Goal: Transaction & Acquisition: Book appointment/travel/reservation

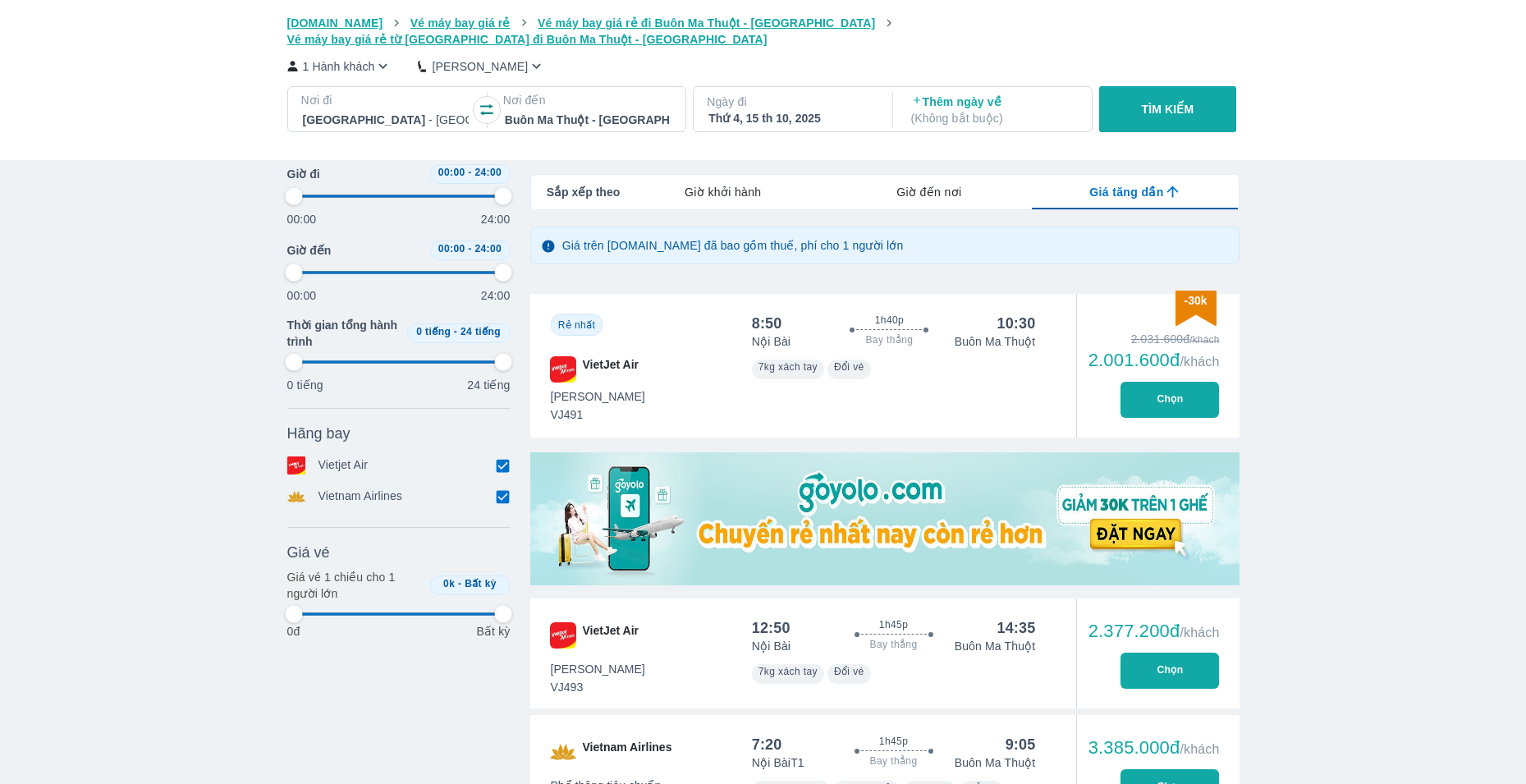
scroll to position [0, 95]
click at [388, 110] on div at bounding box center [386, 119] width 166 height 20
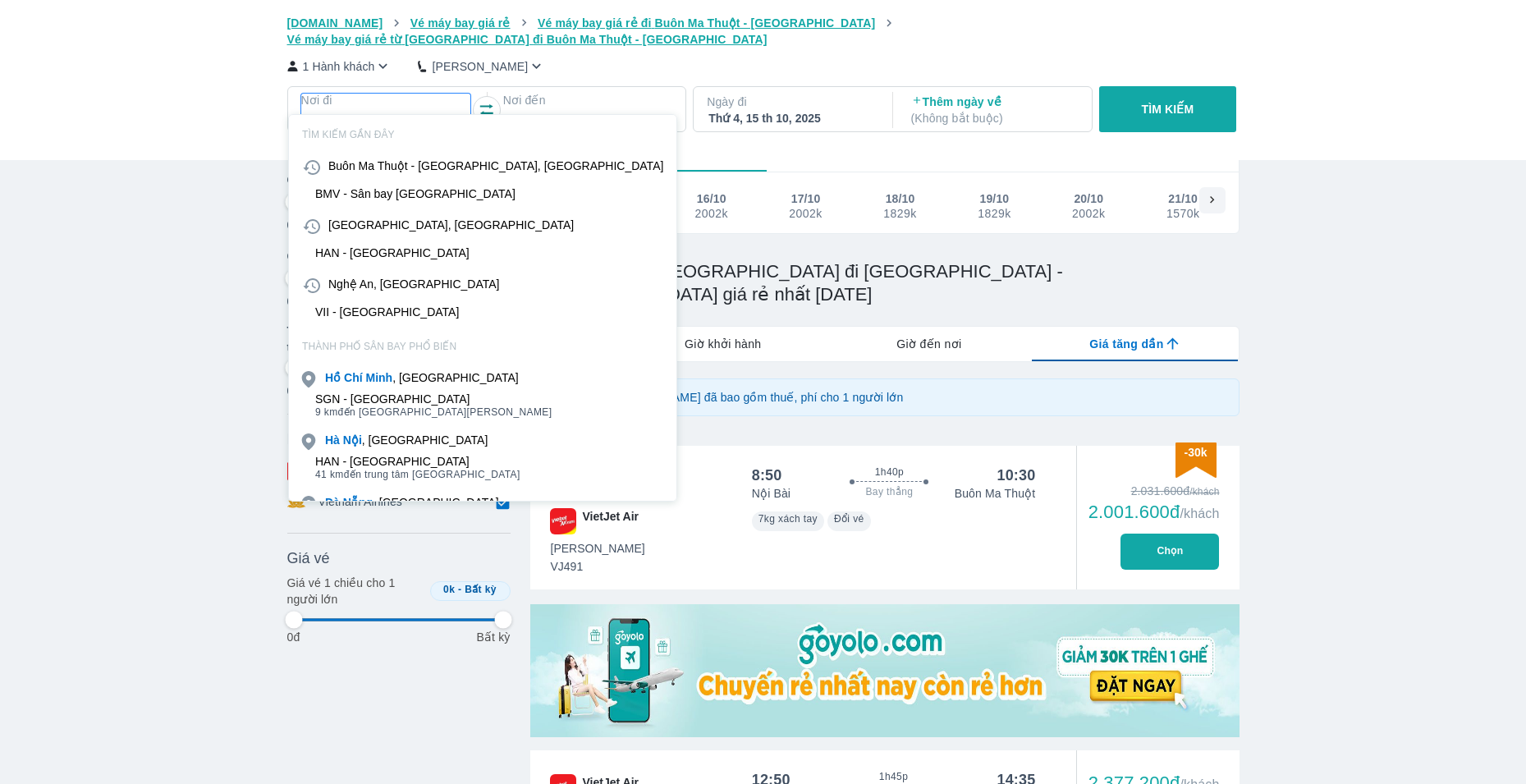
click at [589, 110] on div at bounding box center [588, 119] width 166 height 20
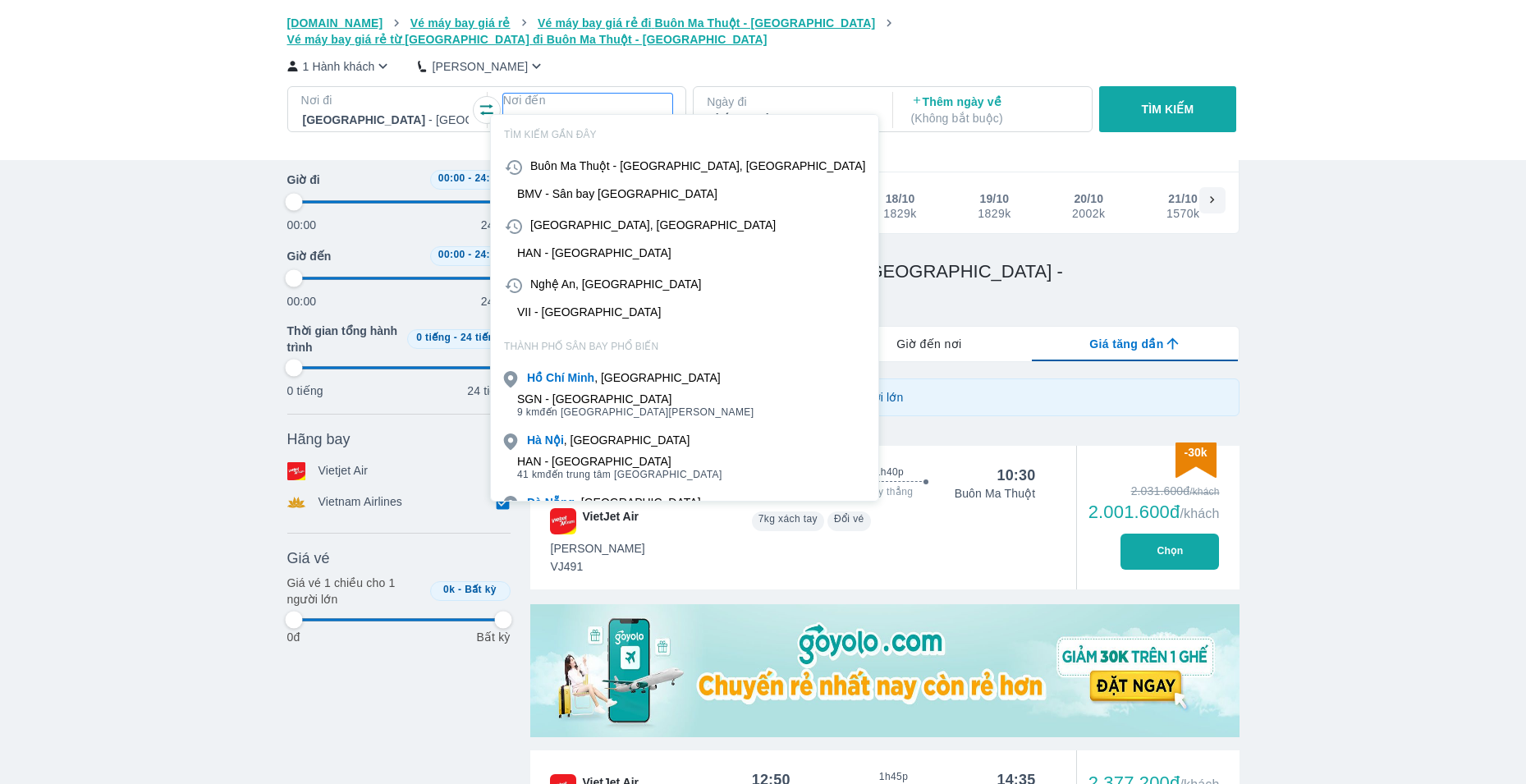
type input "k"
type input "97.9166666666667"
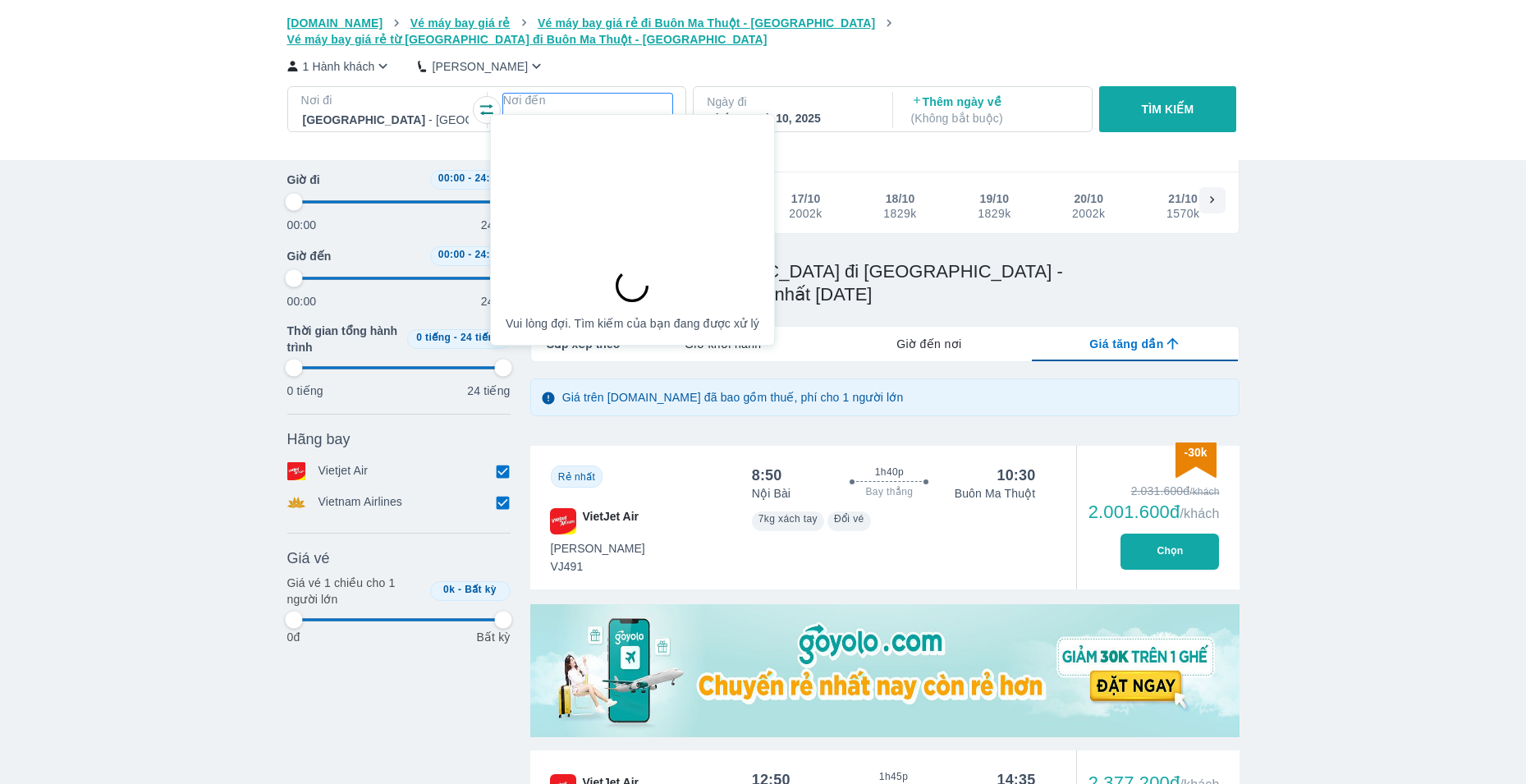
type input "ku"
type input "97.9166666666667"
type input "kul"
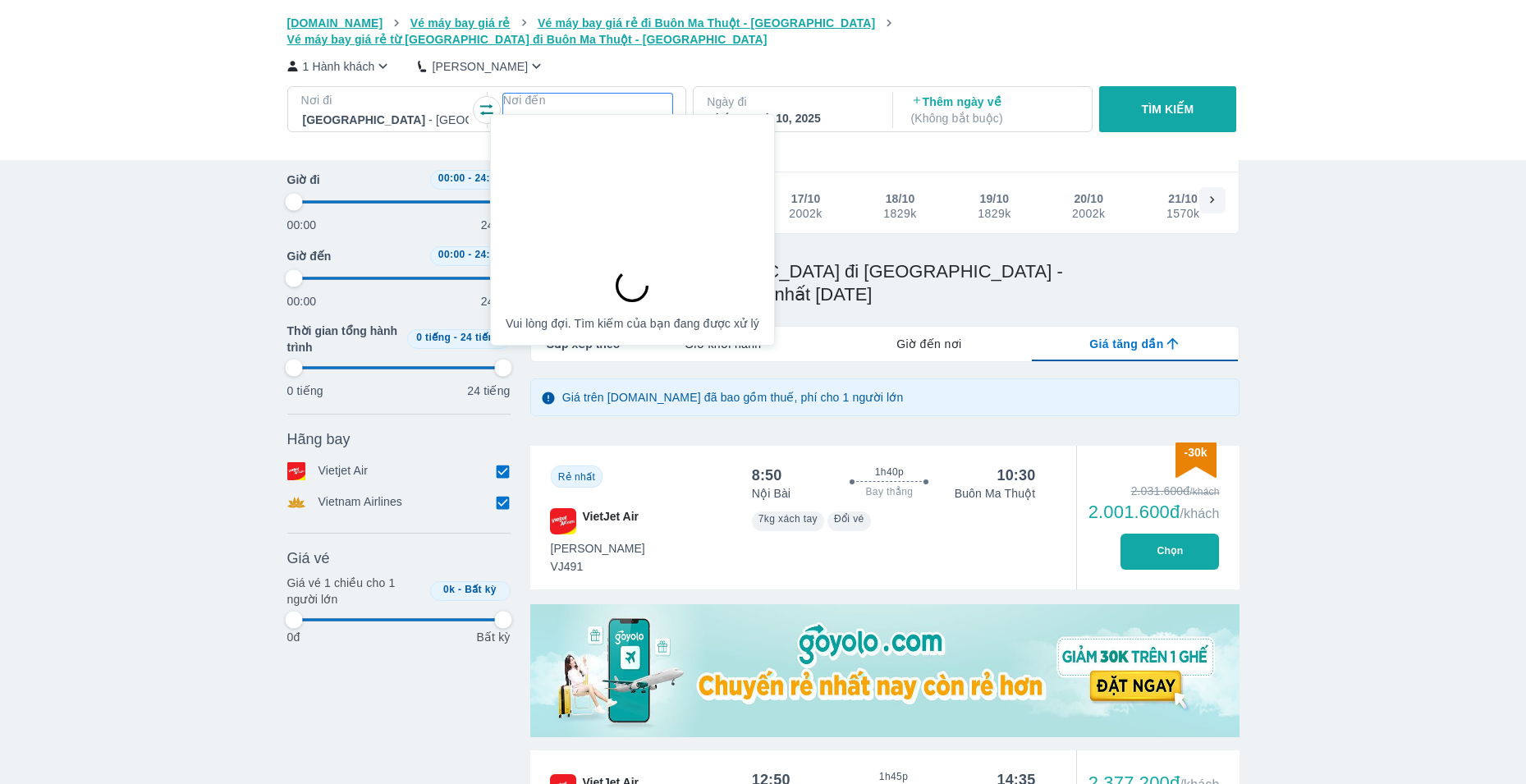
type input "97.9166666666667"
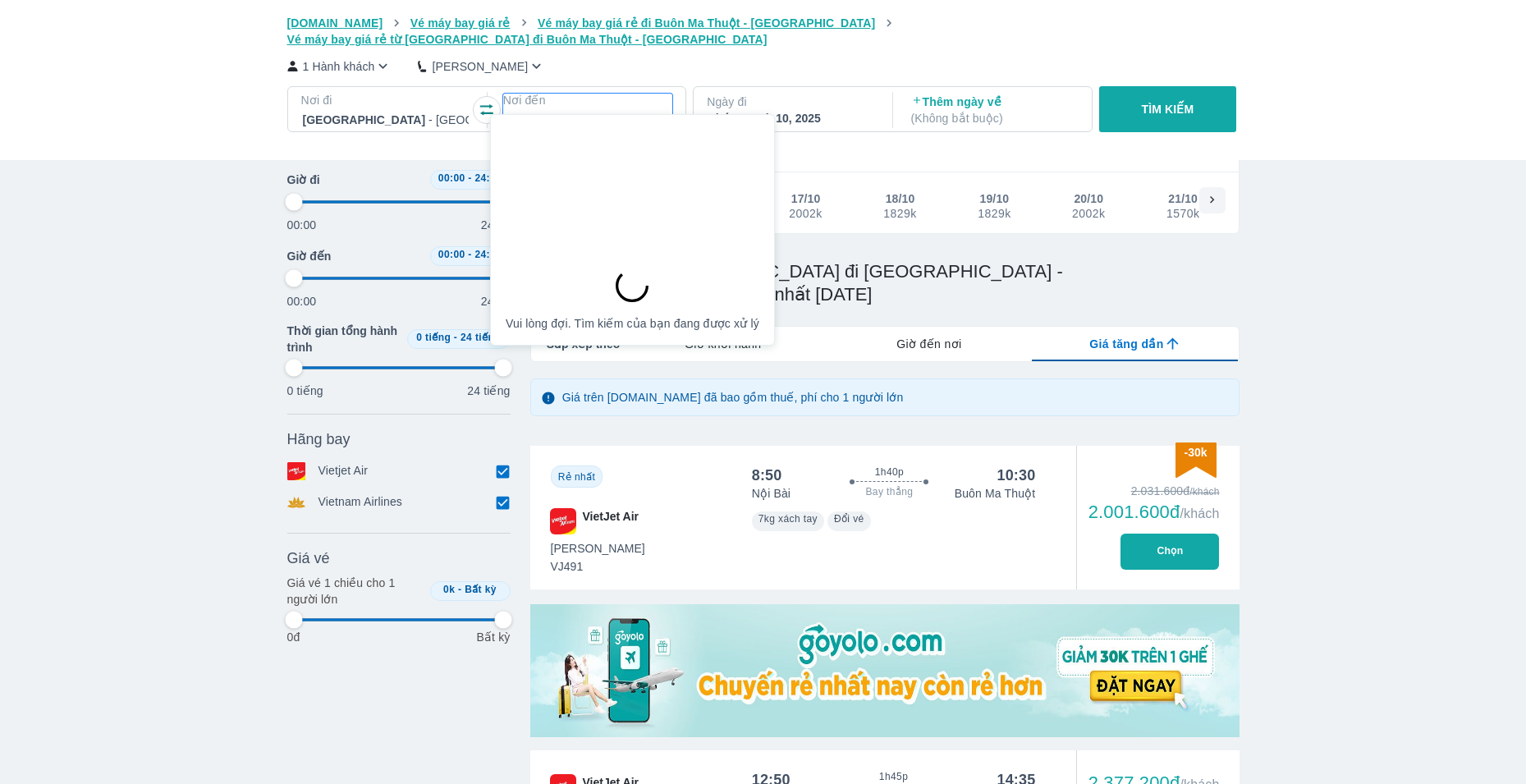
type input "97.9166666666667"
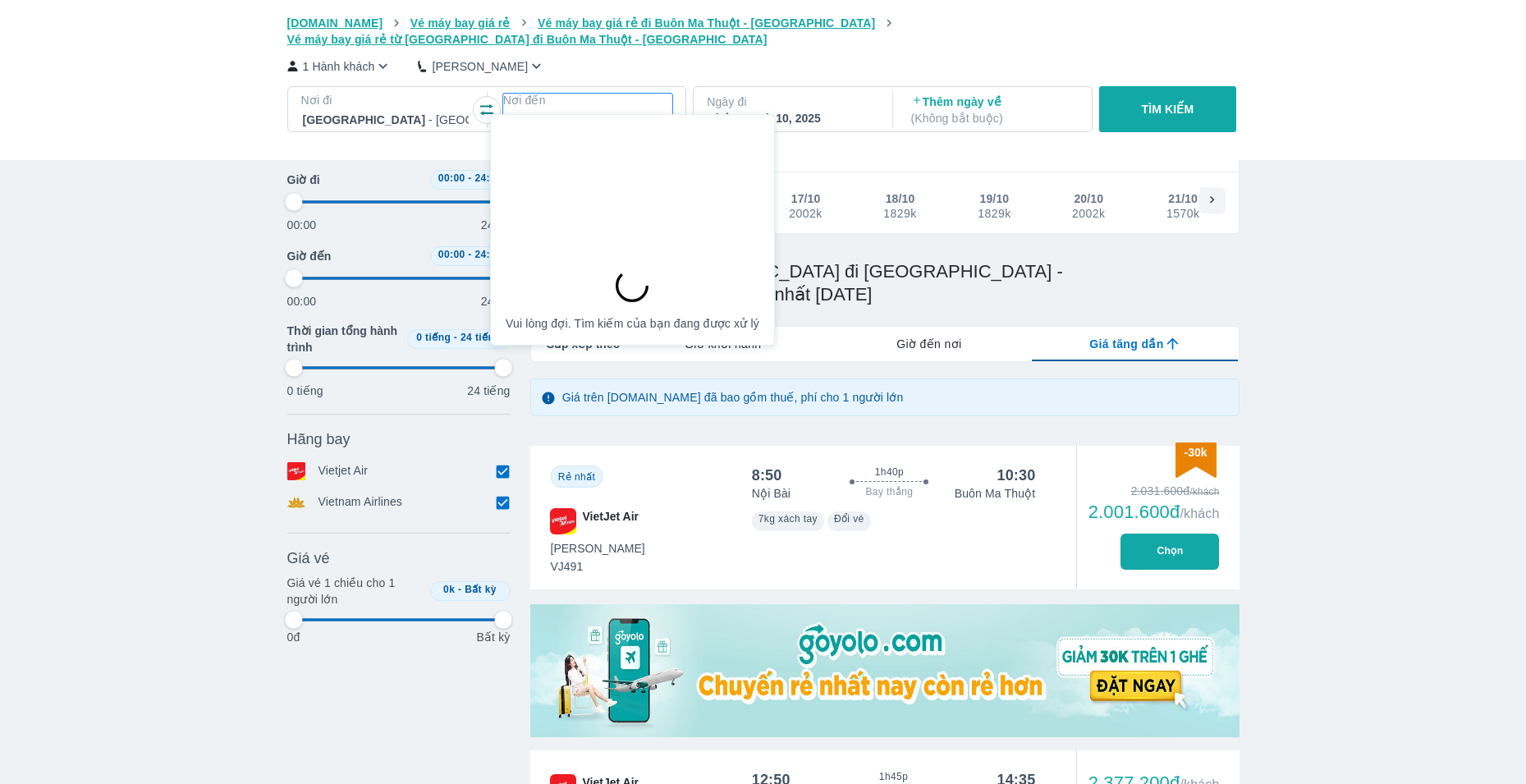
type input "97.9166666666667"
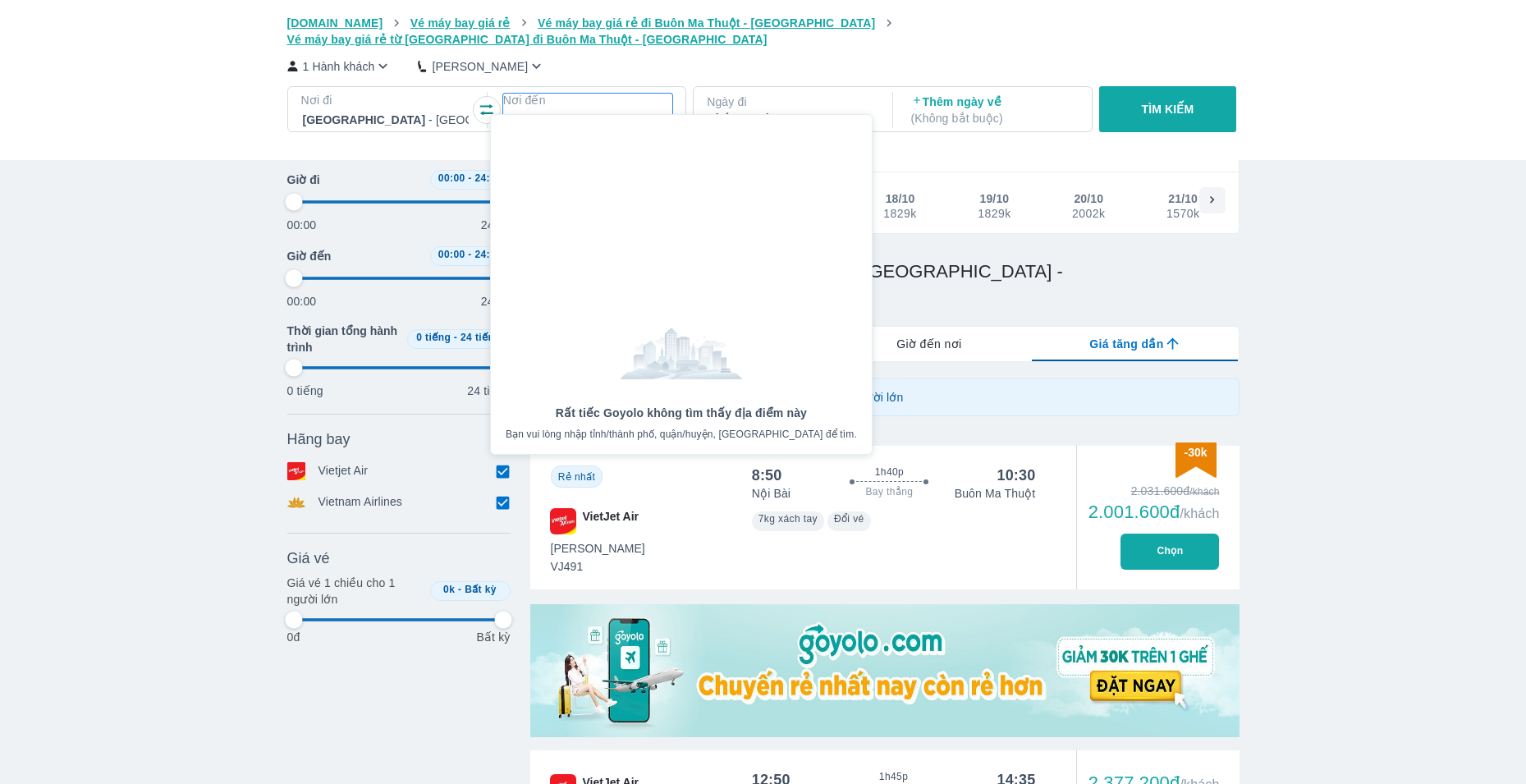
scroll to position [0, 0]
click at [598, 92] on p "Nơi đến" at bounding box center [587, 99] width 169 height 16
type input "97.9166666666667"
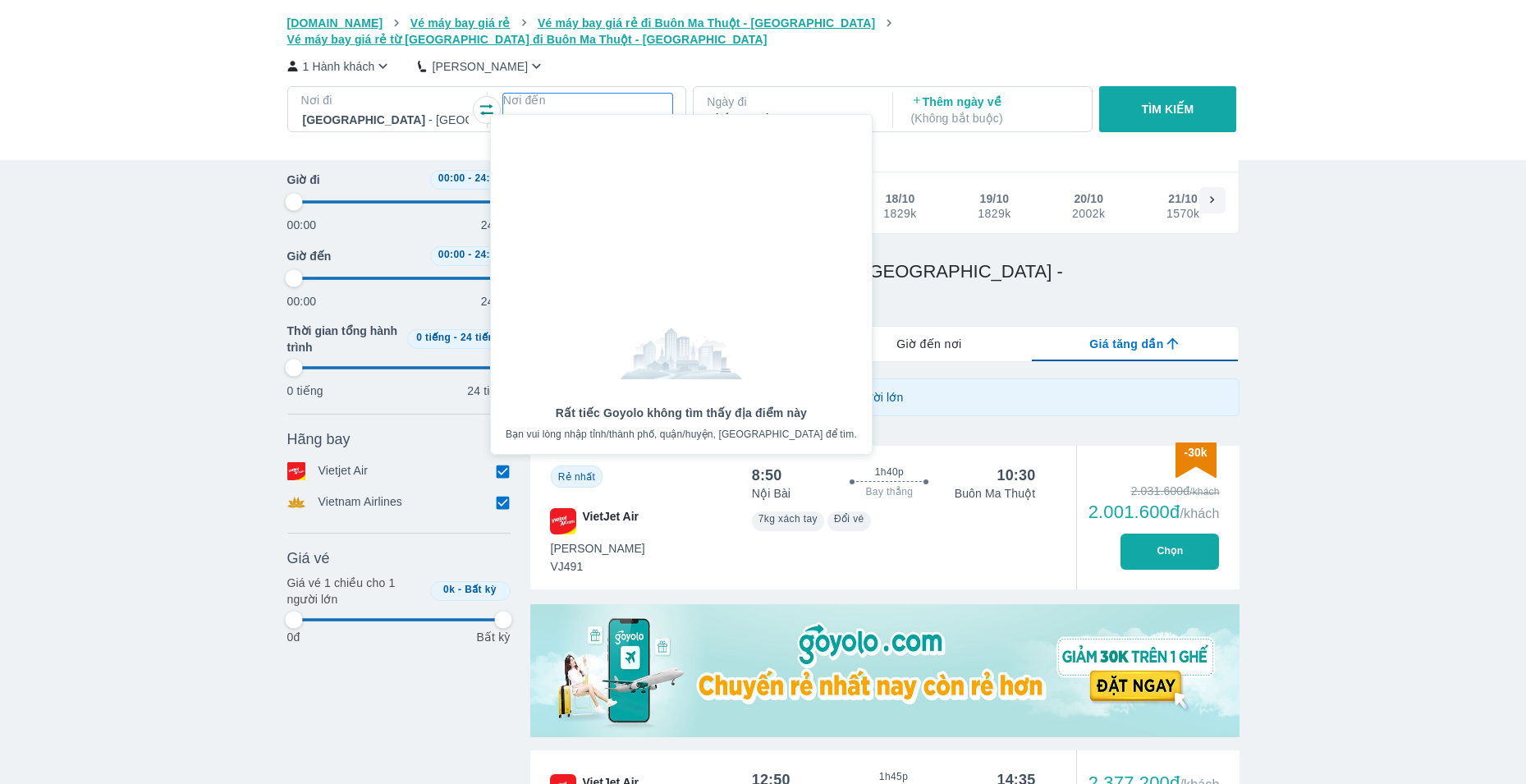
click at [592, 110] on div "kul" at bounding box center [588, 119] width 166 height 20
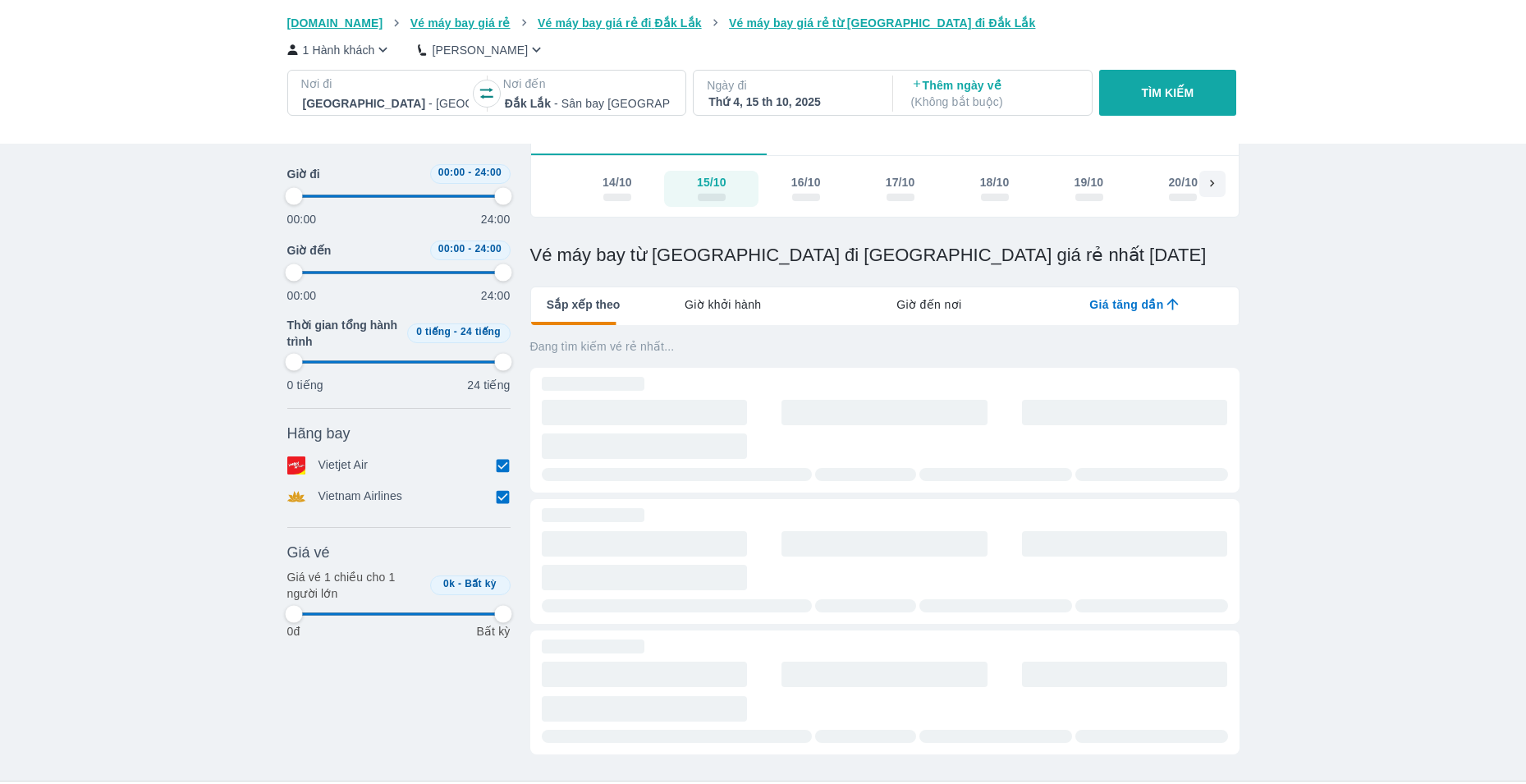
scroll to position [95, 0]
type input "97.9166666666667"
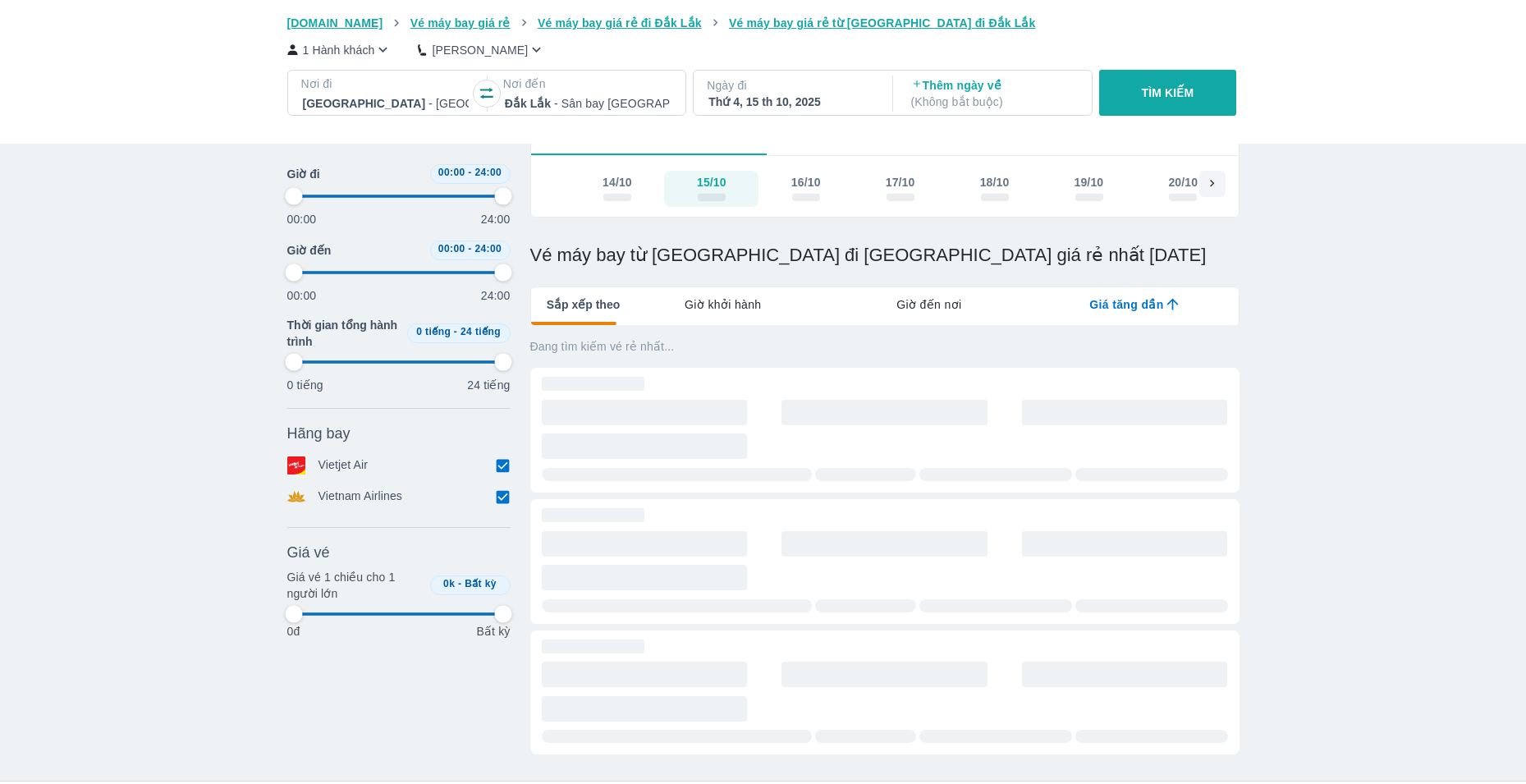
type input "97.9166666666667"
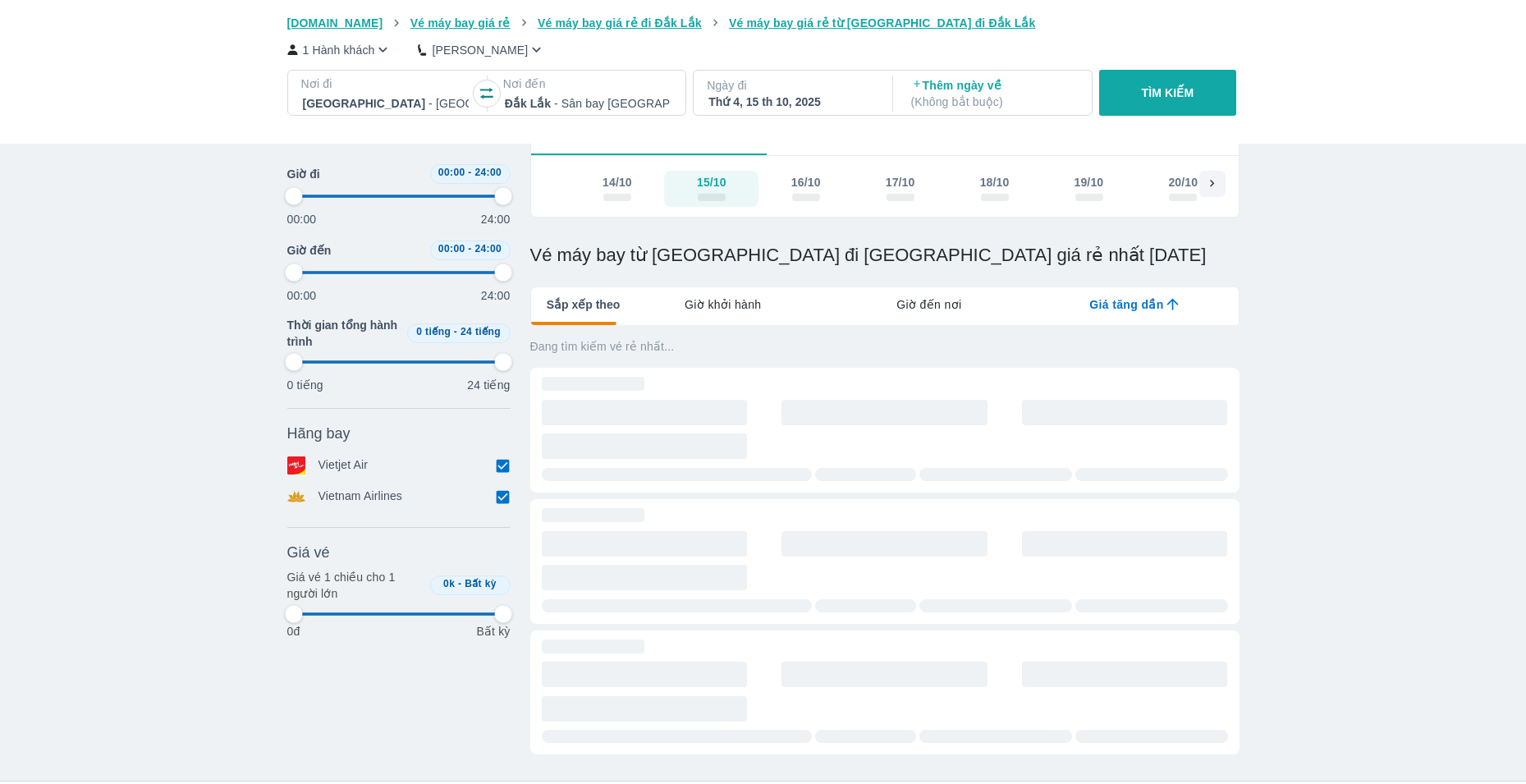
type input "97.9166666666667"
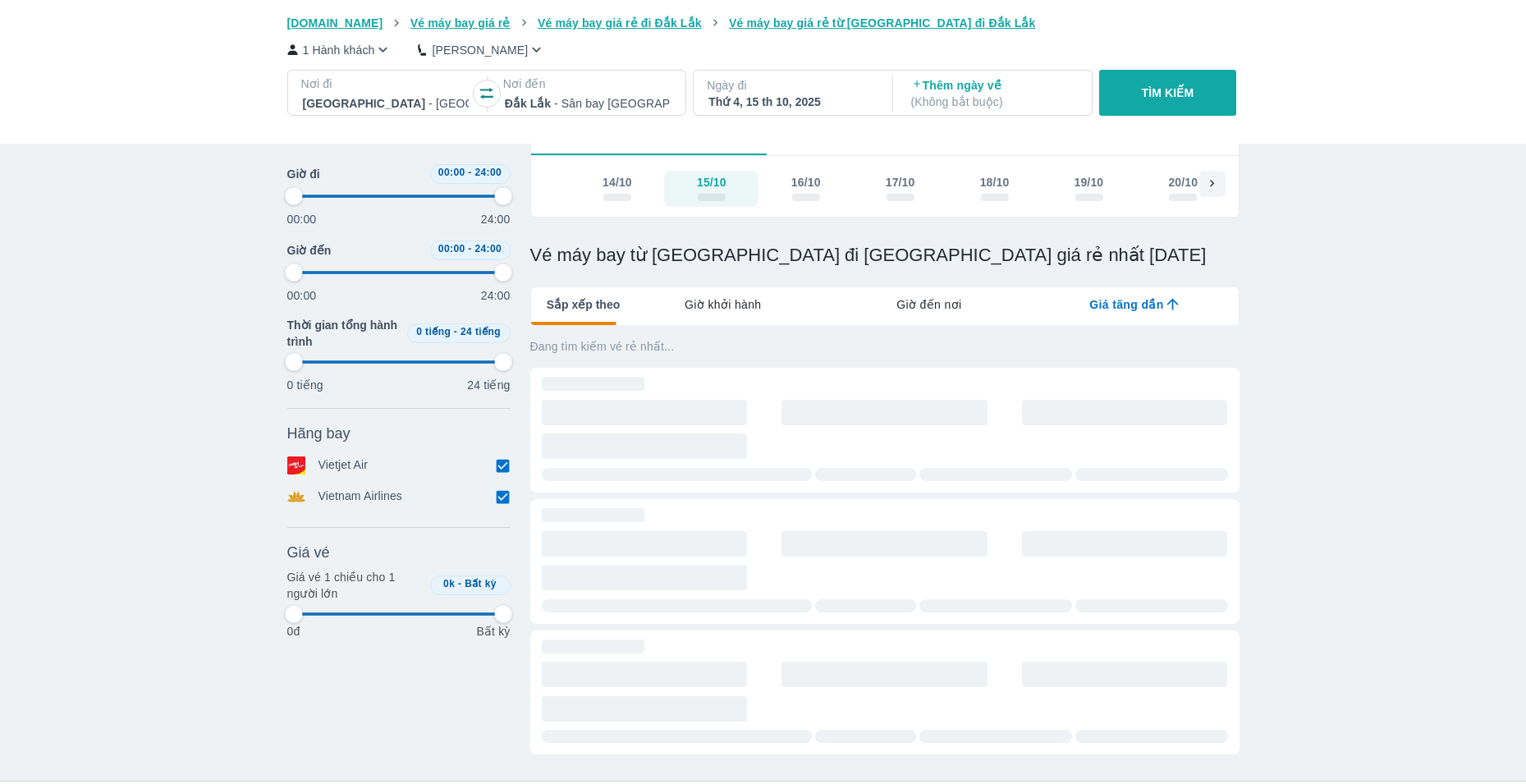
type input "97.9166666666667"
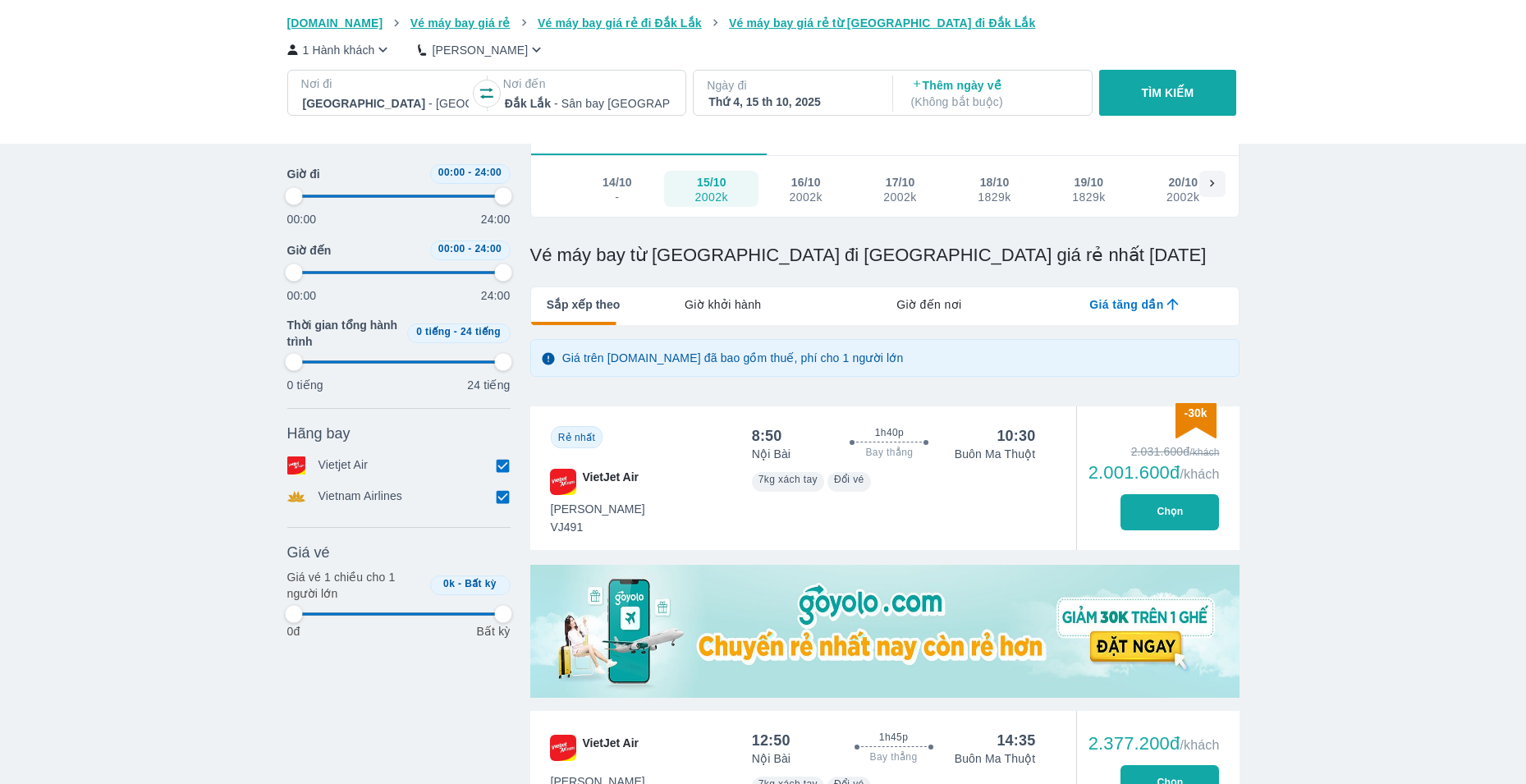
type input "97.9166666666667"
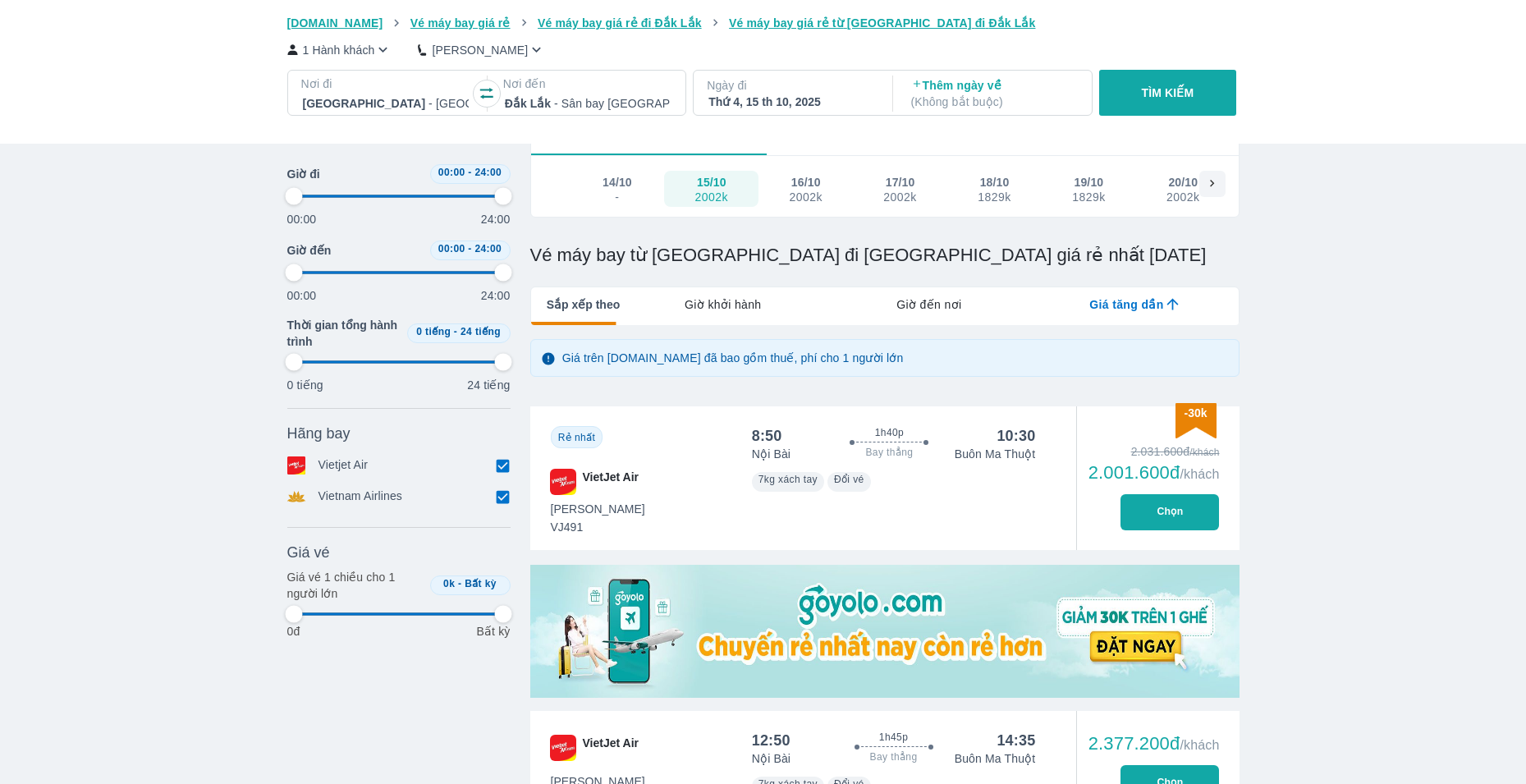
type input "97.9166666666667"
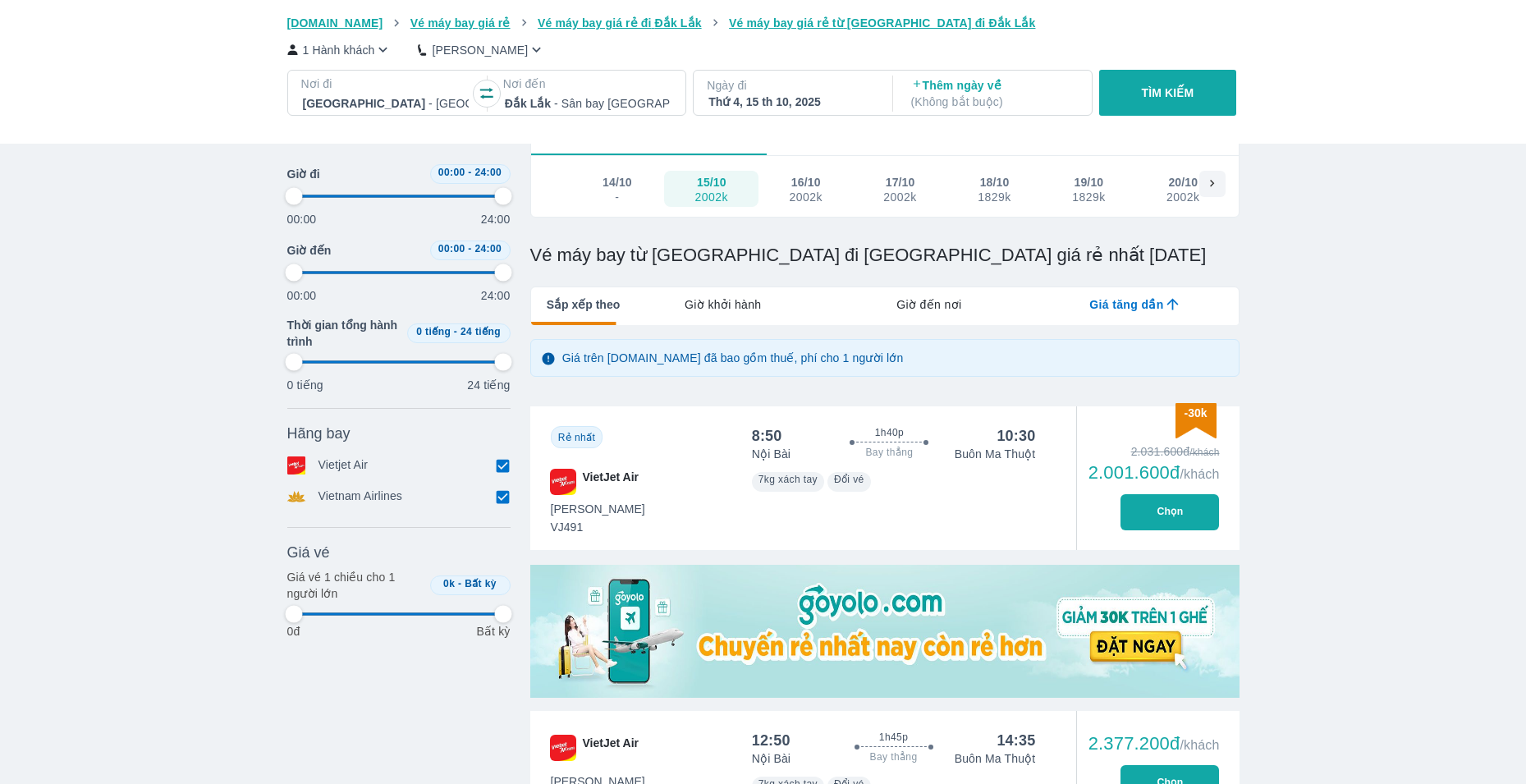
type input "97.9166666666667"
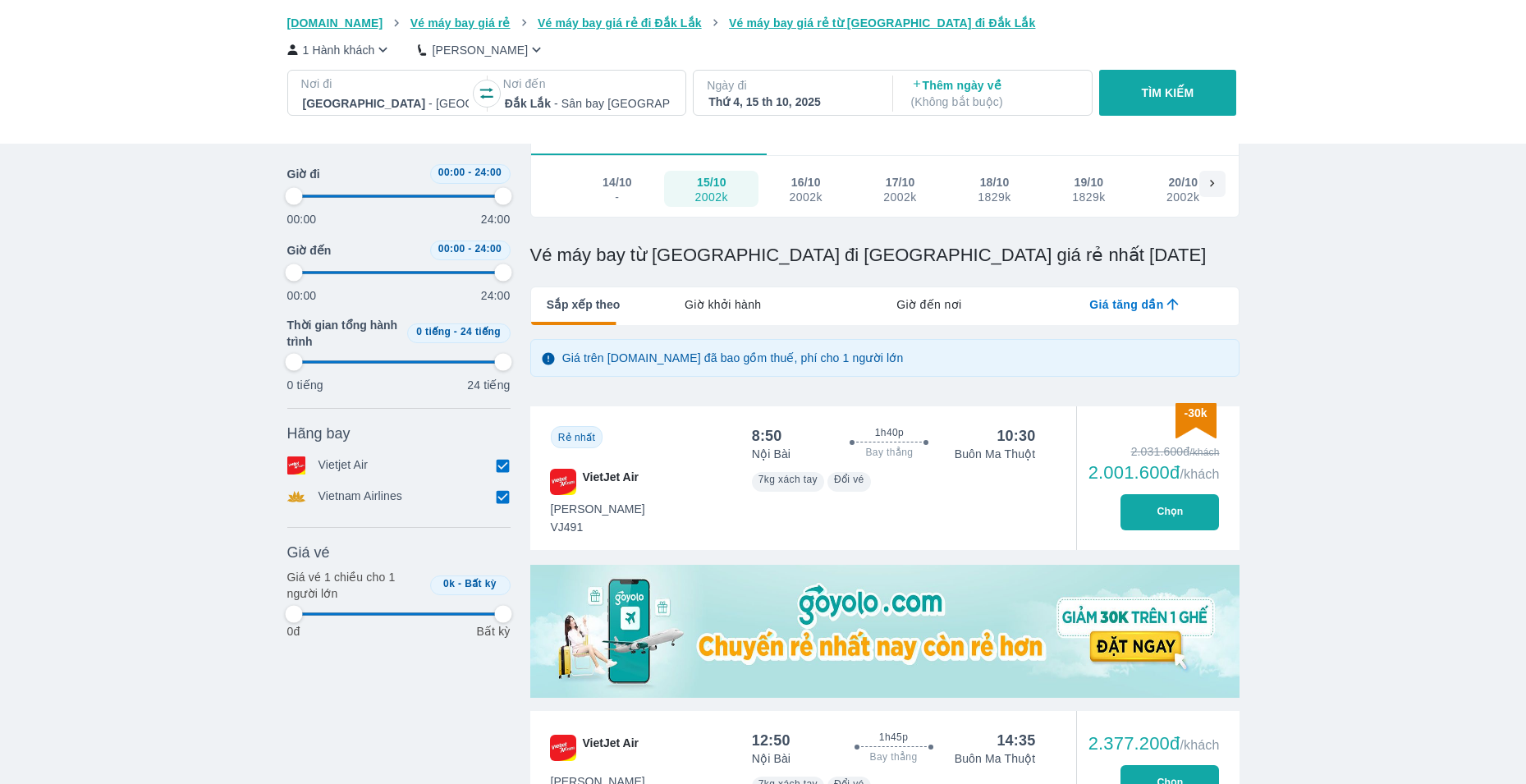
type input "97.9166666666667"
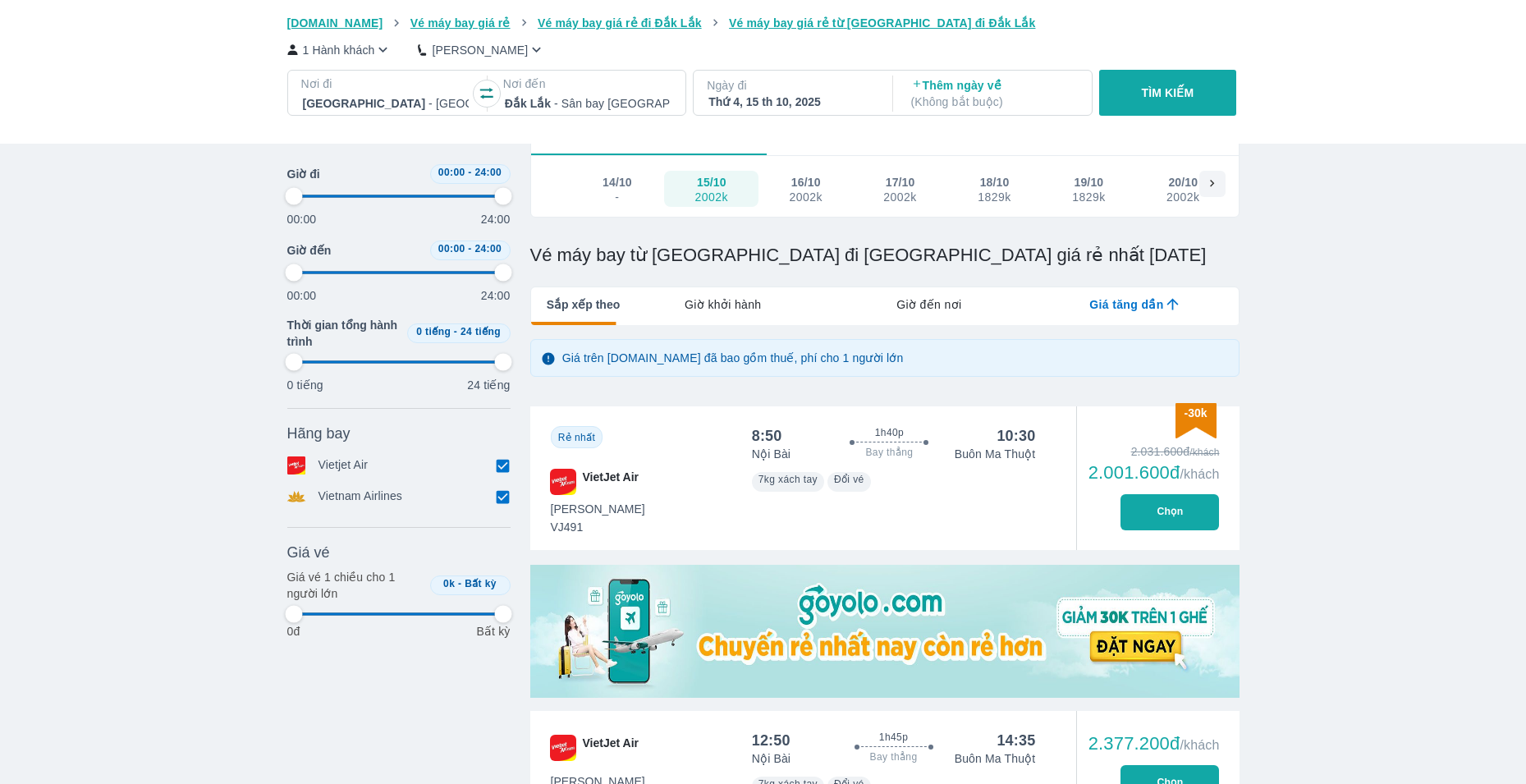
type input "97.9166666666667"
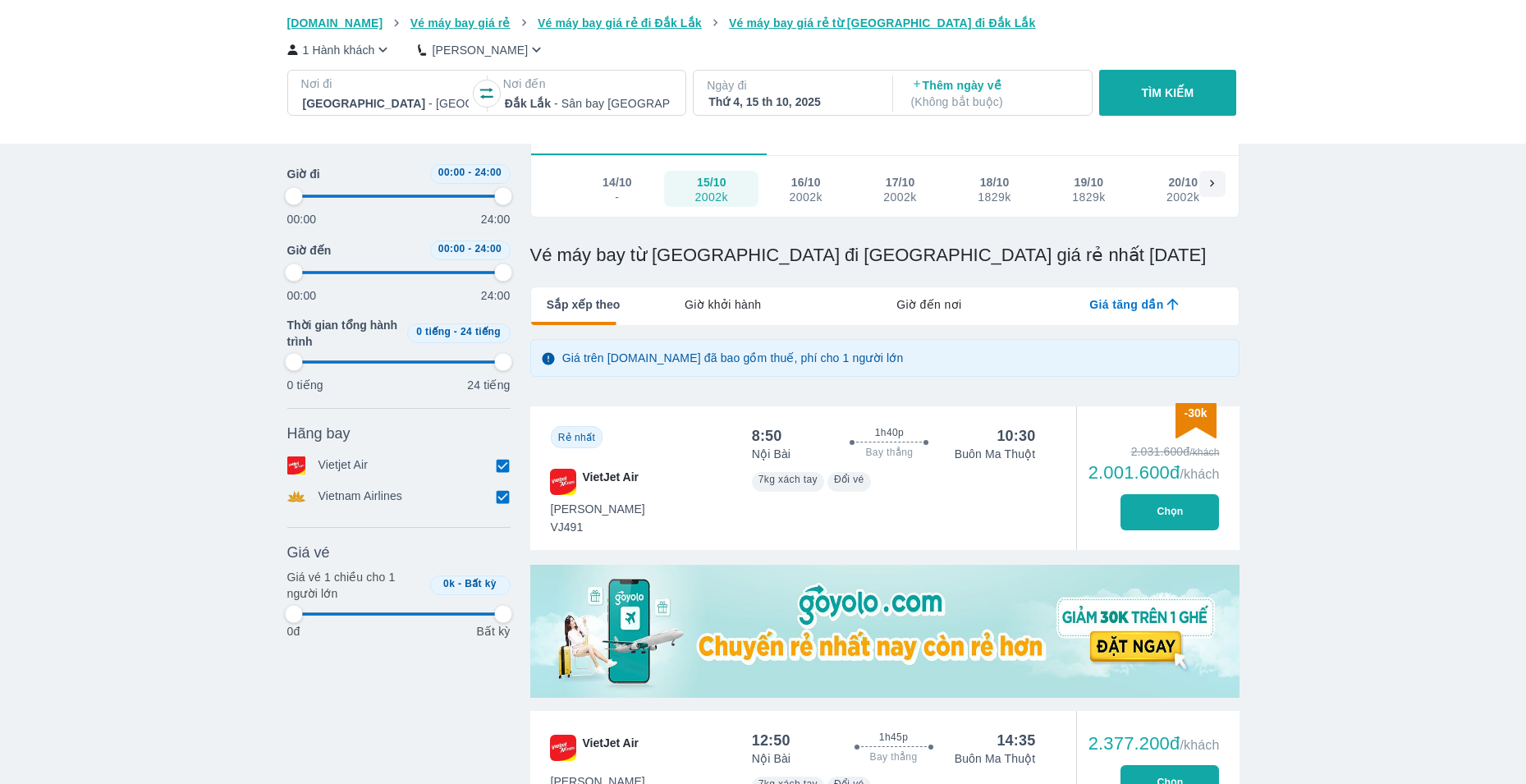
type input "97.9166666666667"
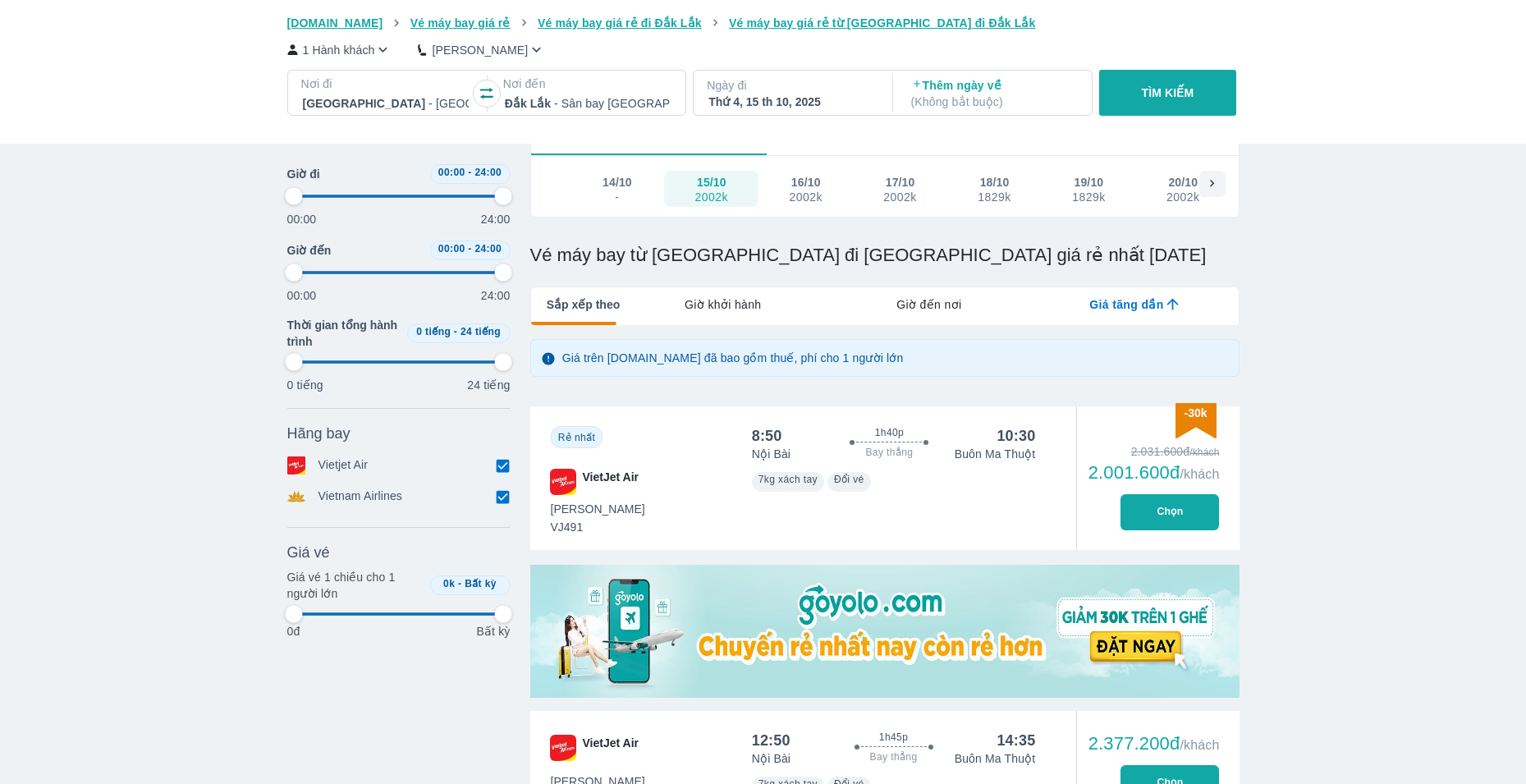
type input "97.9166666666667"
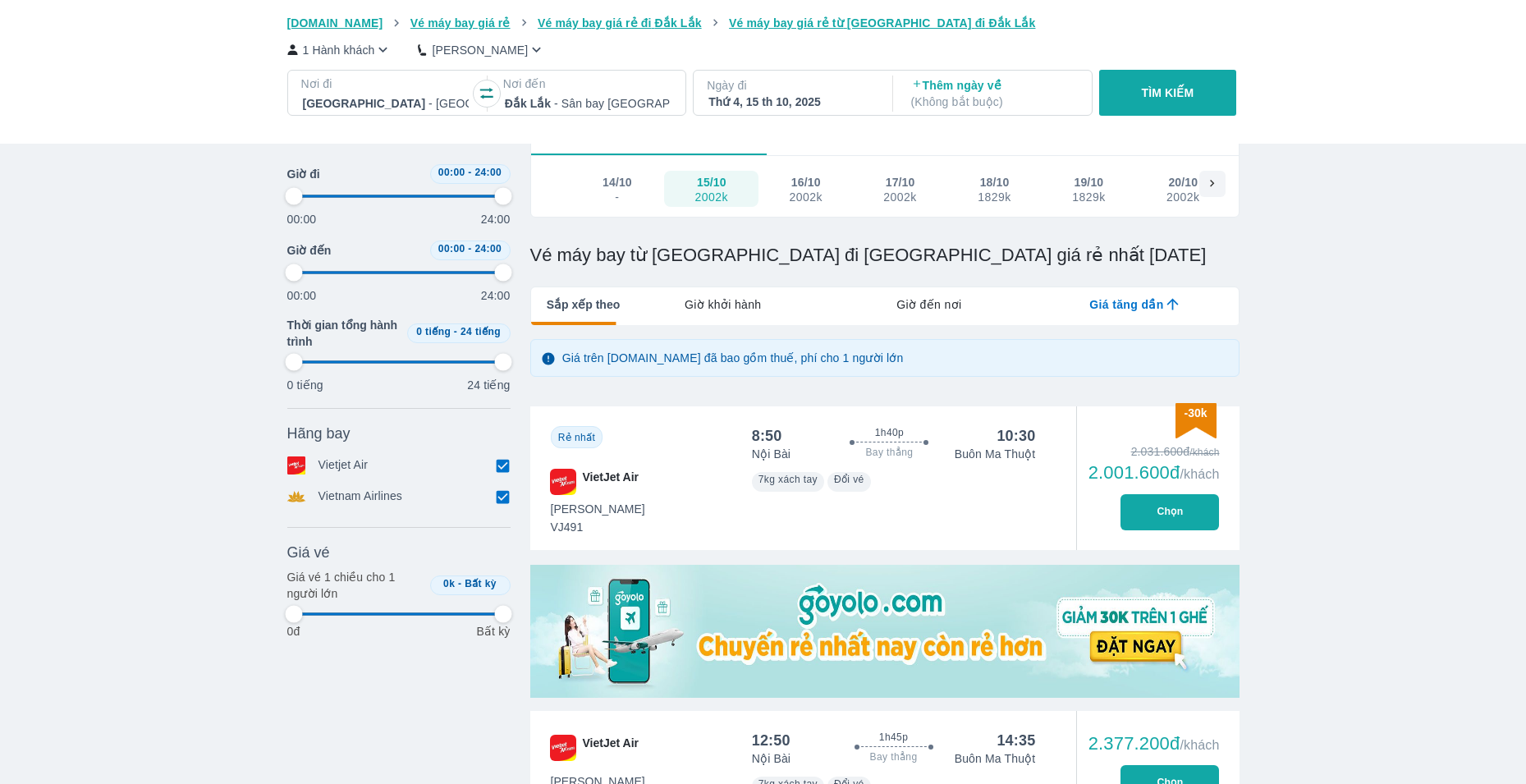
type input "97.9166666666667"
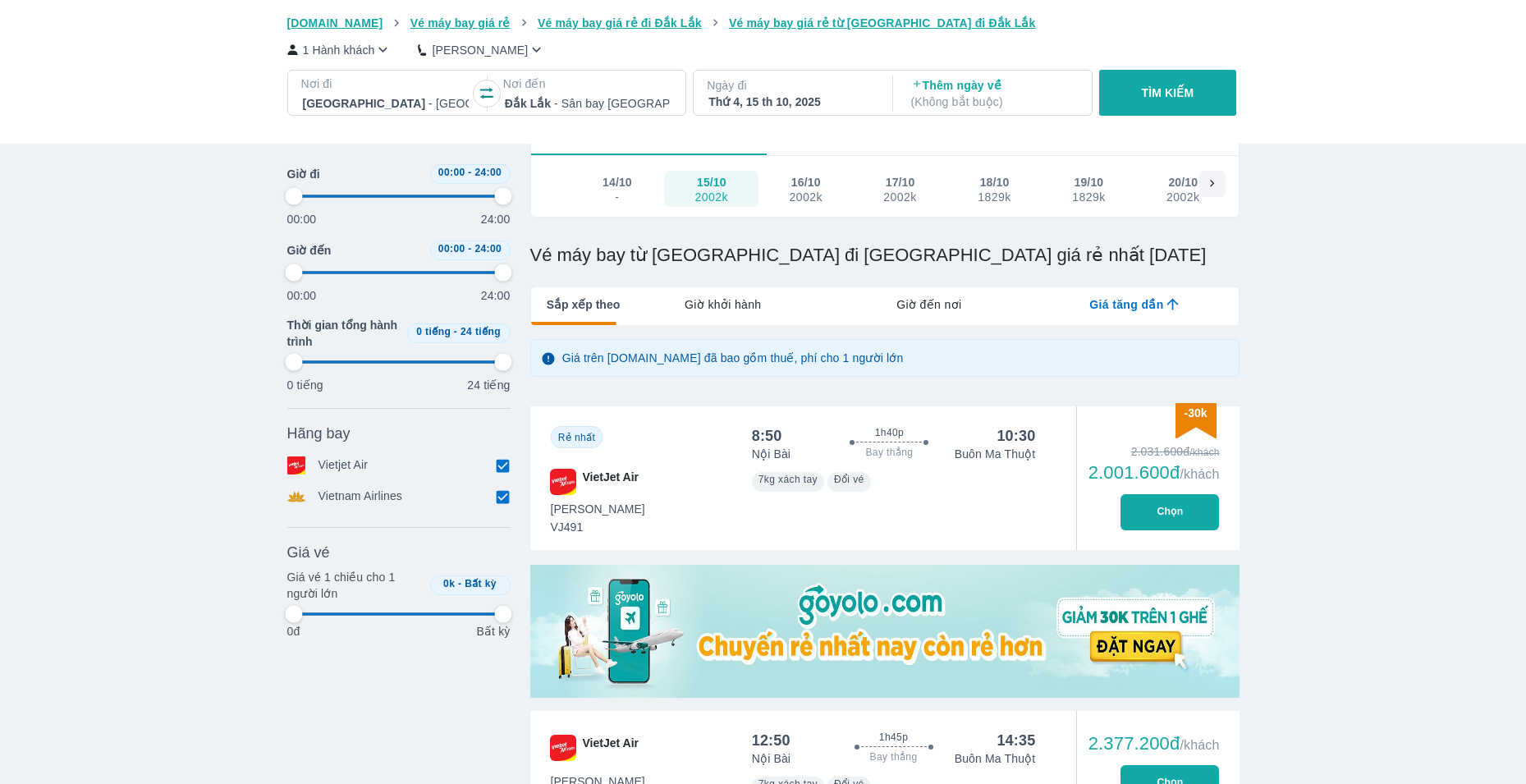
type input "97.9166666666667"
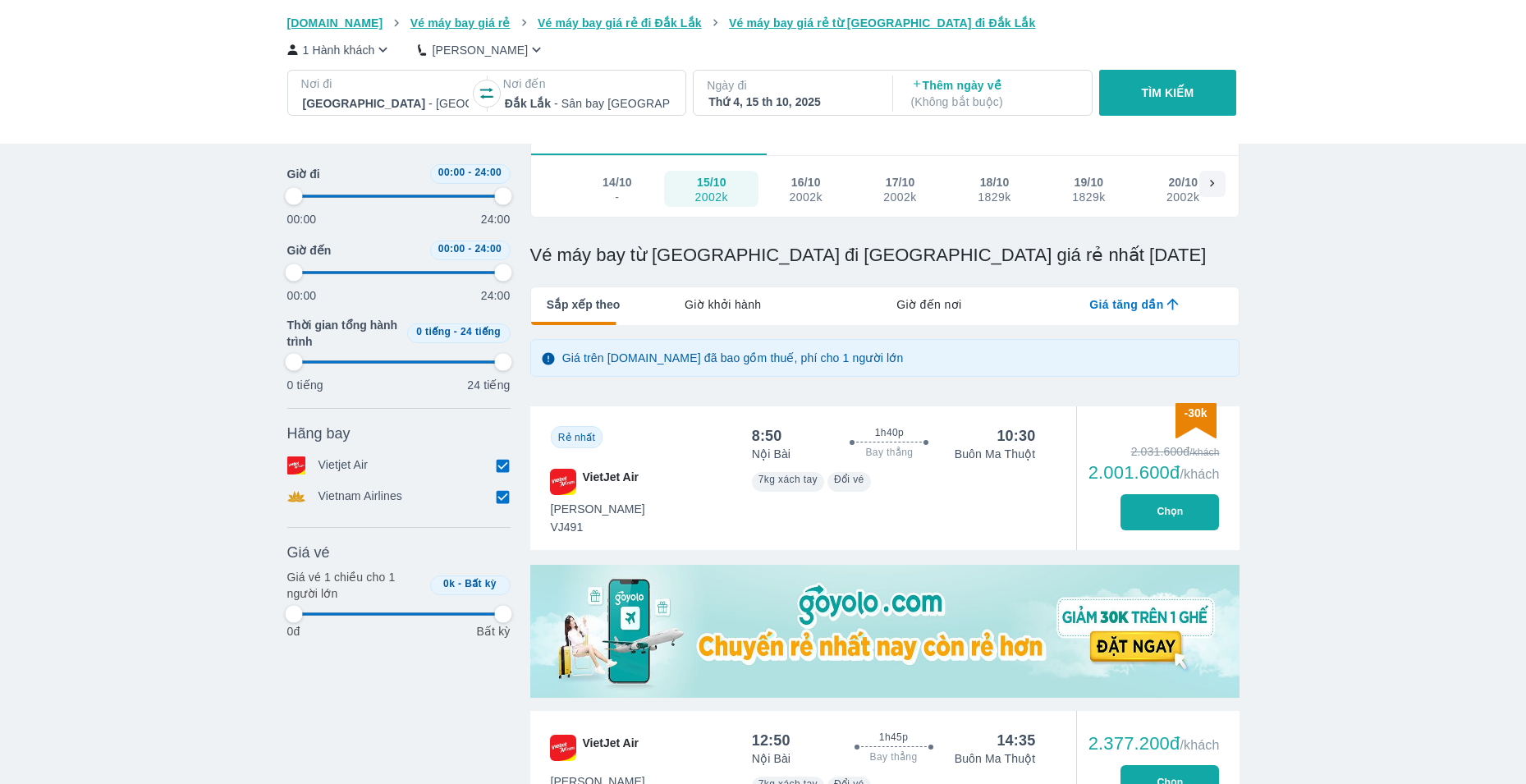
type input "97.9166666666667"
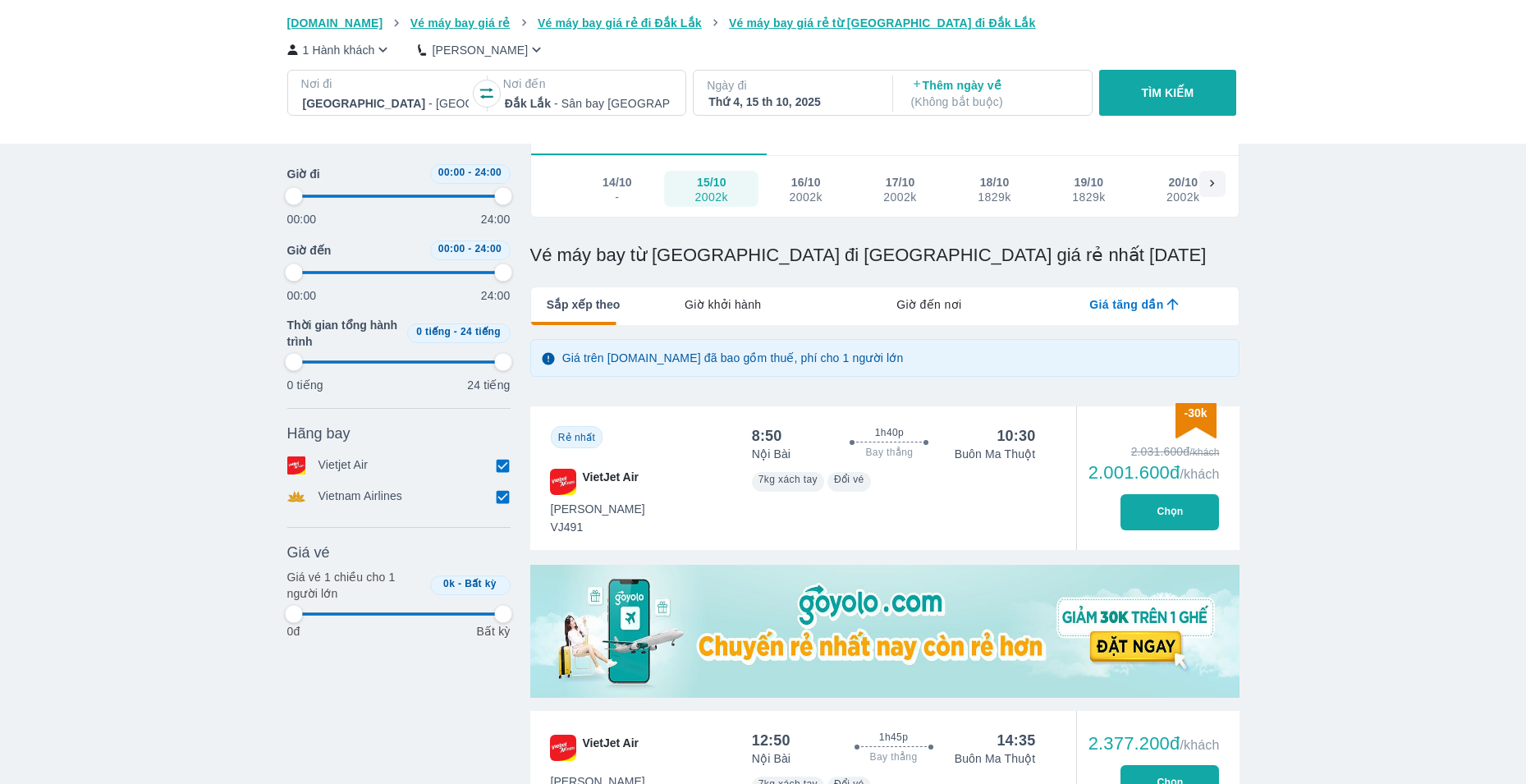
type input "97.9166666666667"
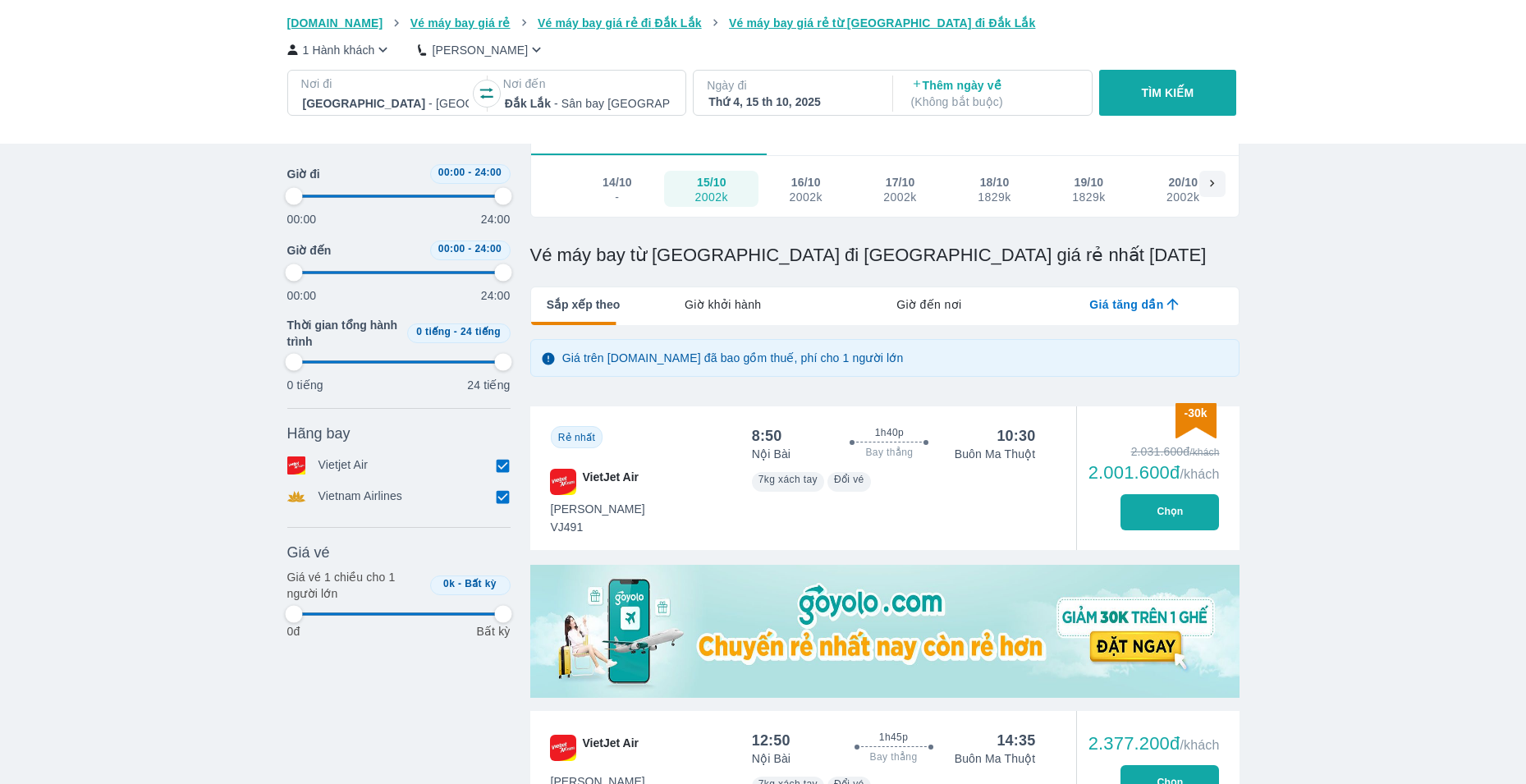
type input "97.9166666666667"
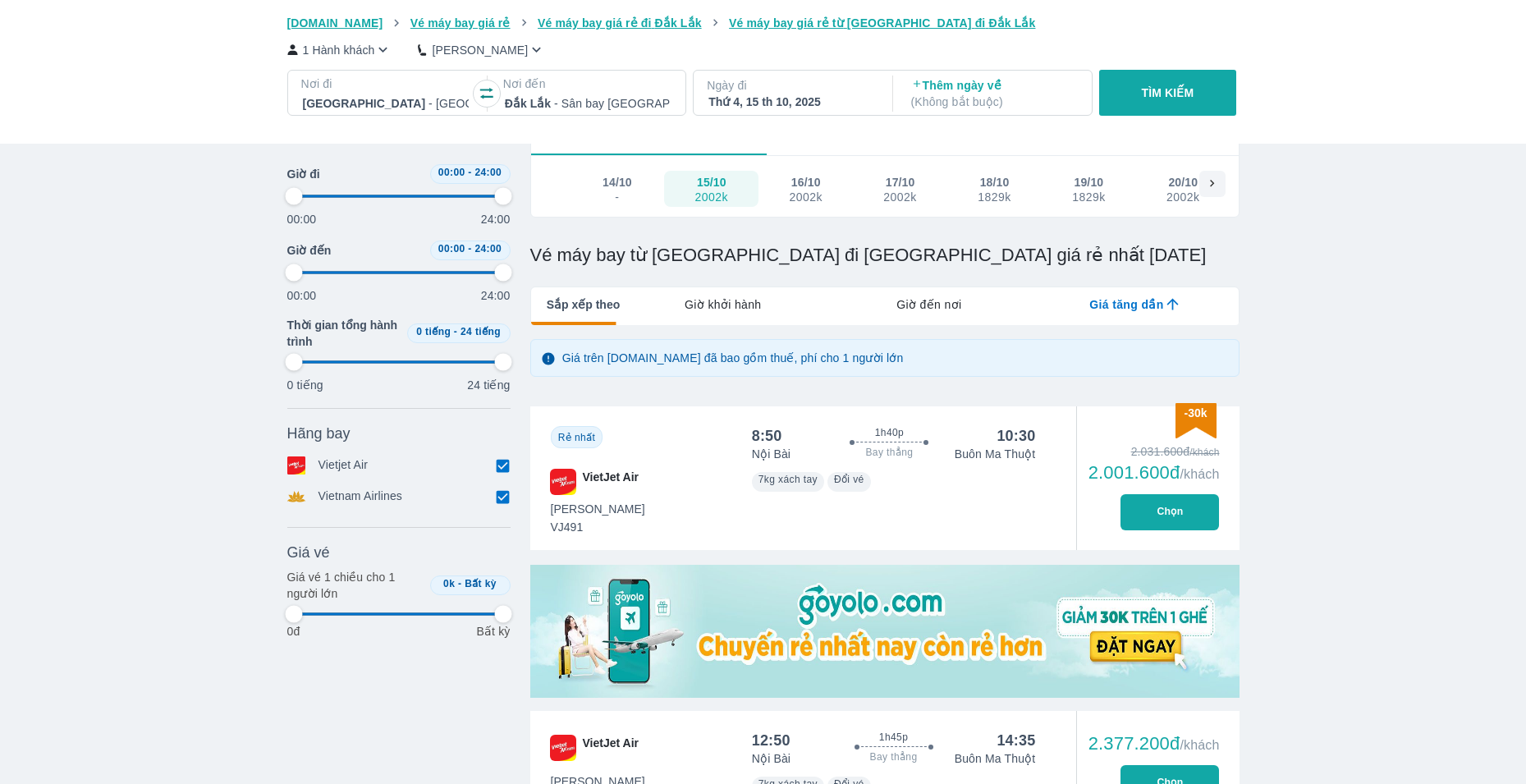
type input "97.9166666666667"
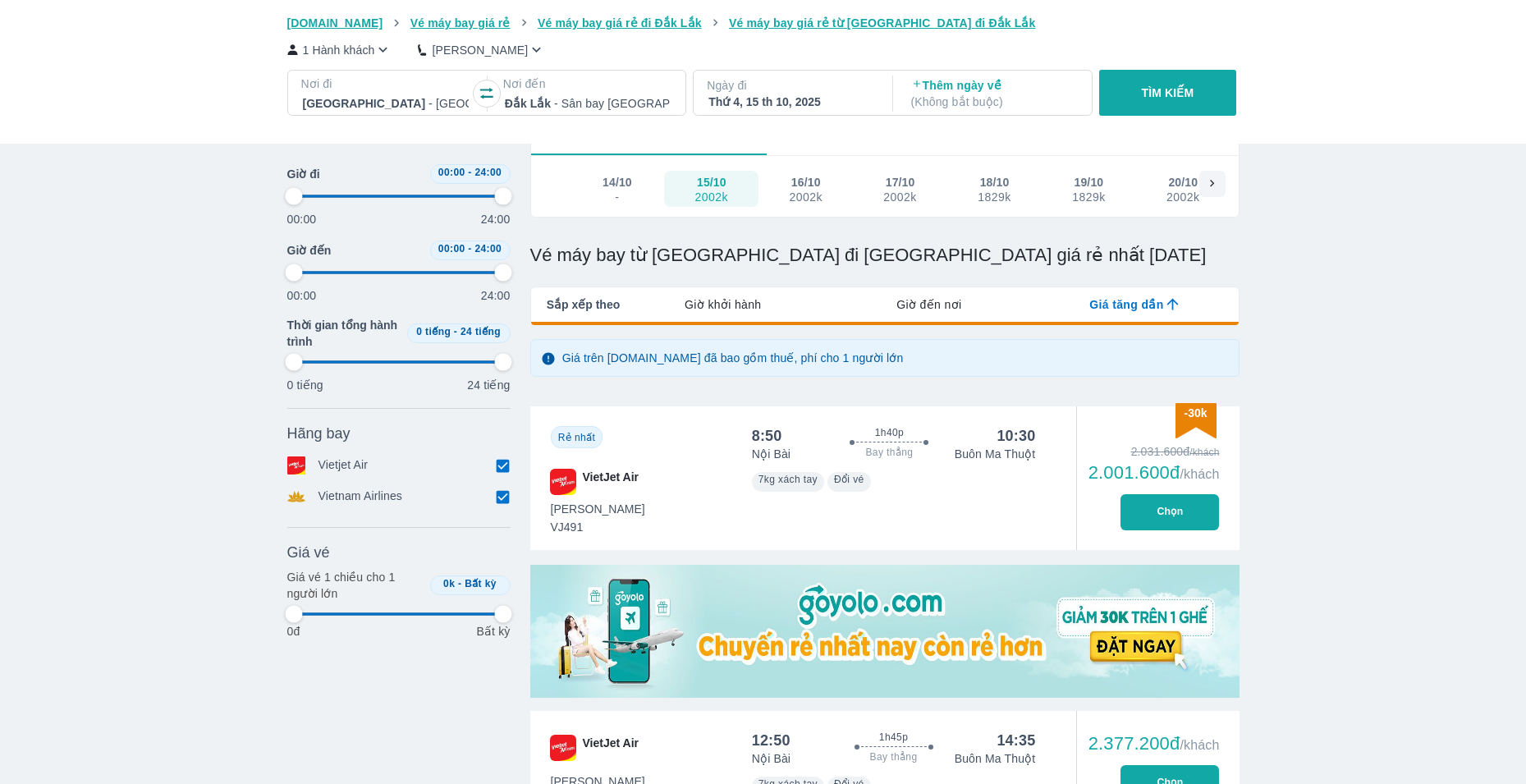
type input "97.9166666666667"
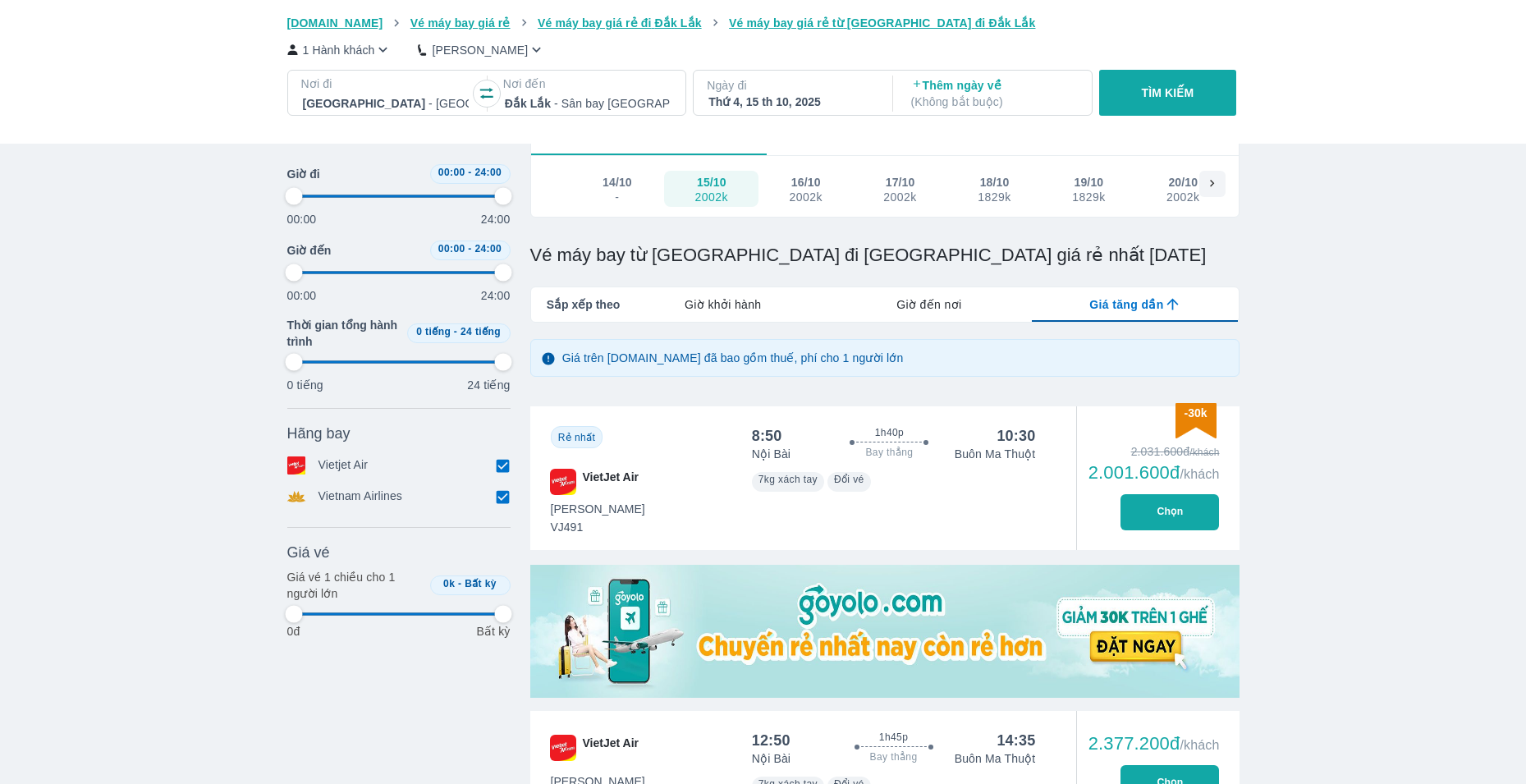
type input "97.9166666666667"
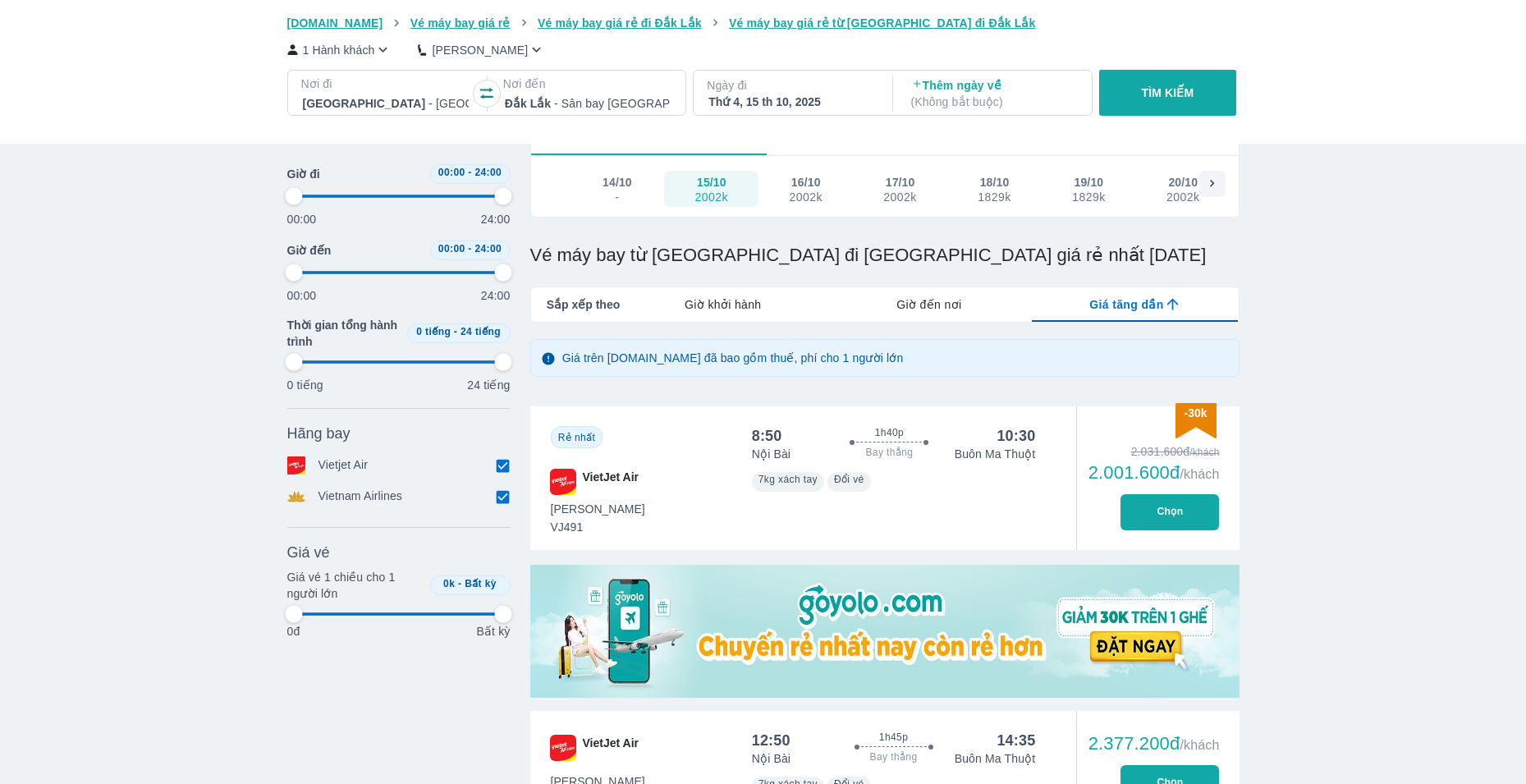
type input "97.9166666666667"
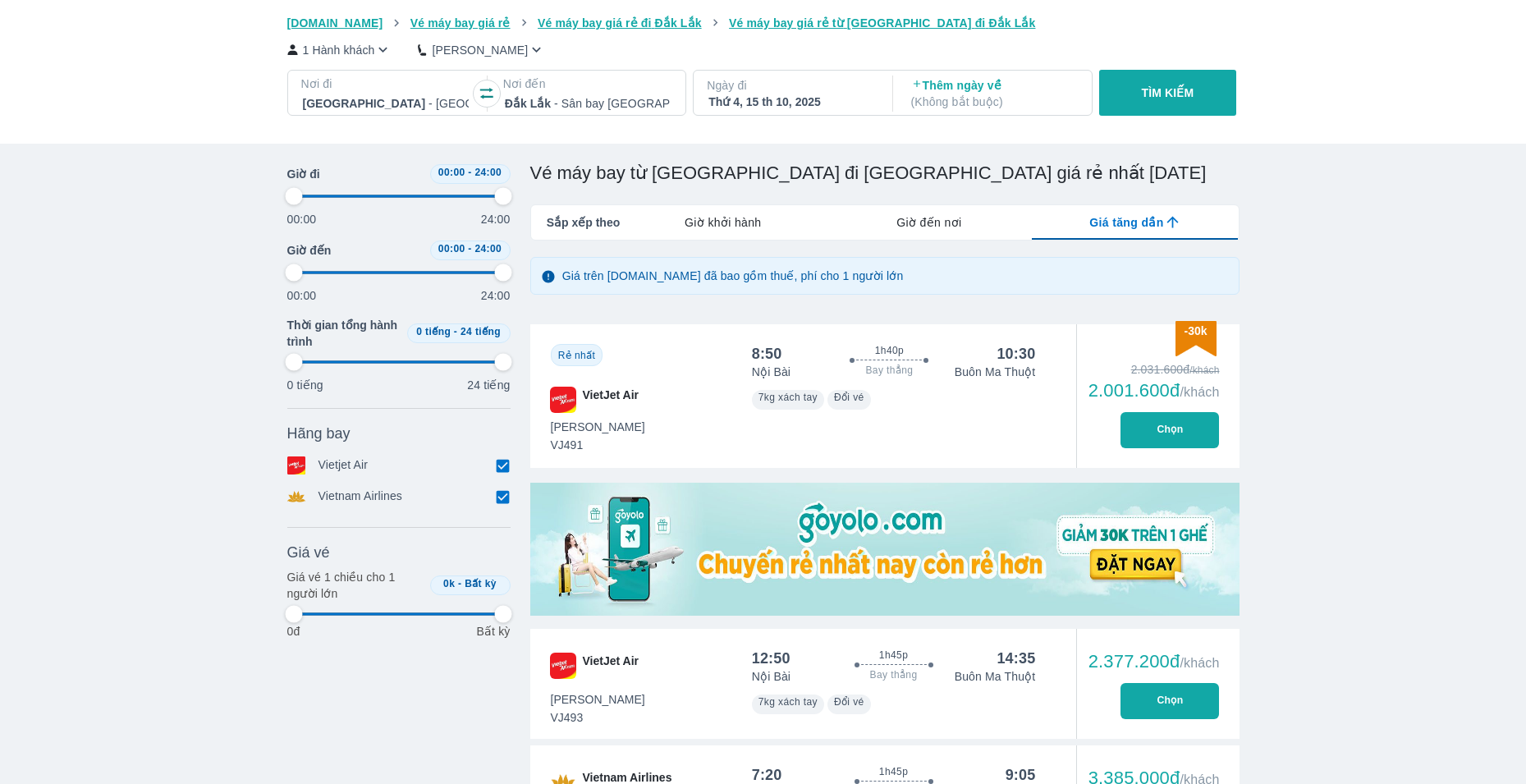
scroll to position [0, 0]
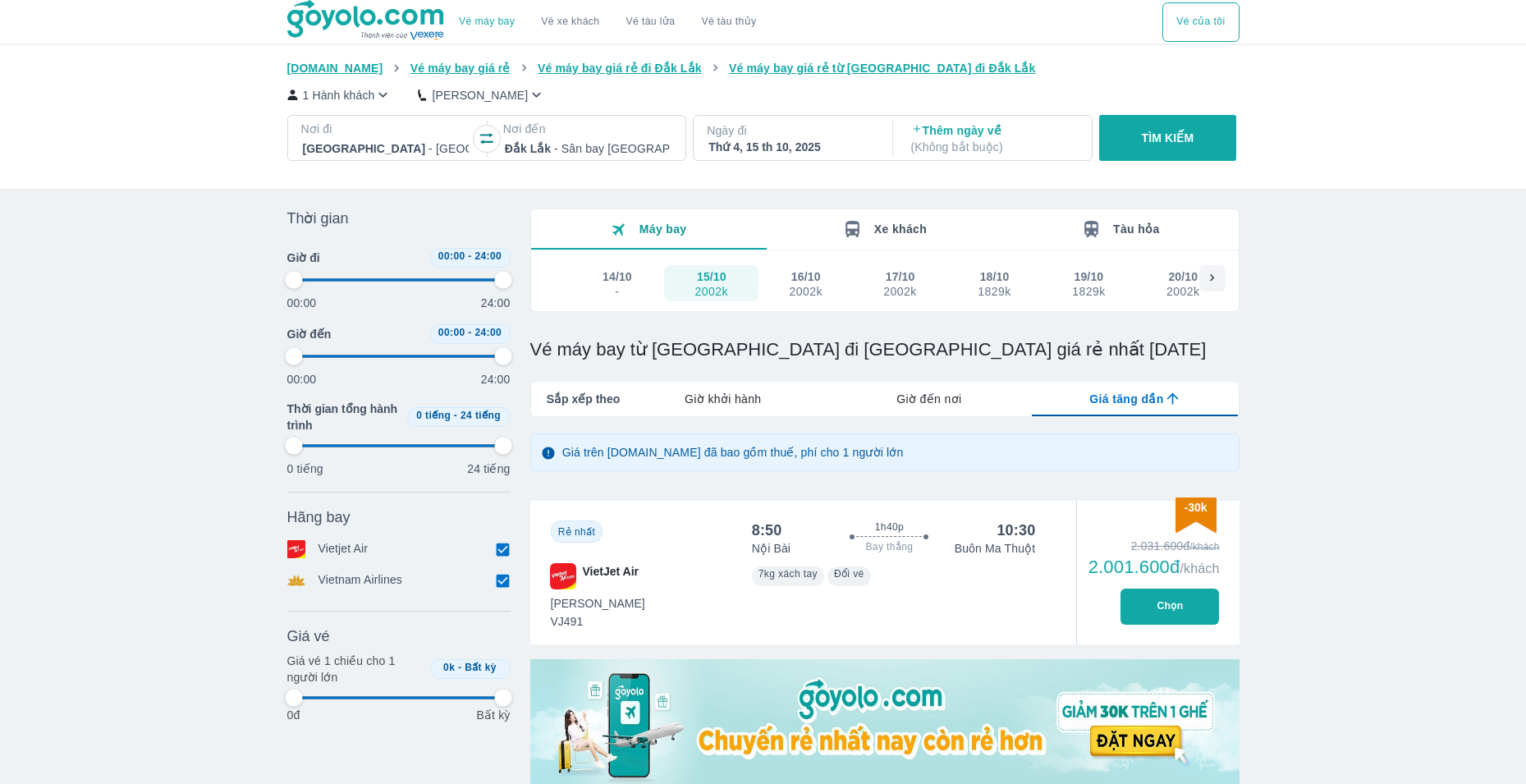
click at [574, 146] on div at bounding box center [588, 148] width 166 height 20
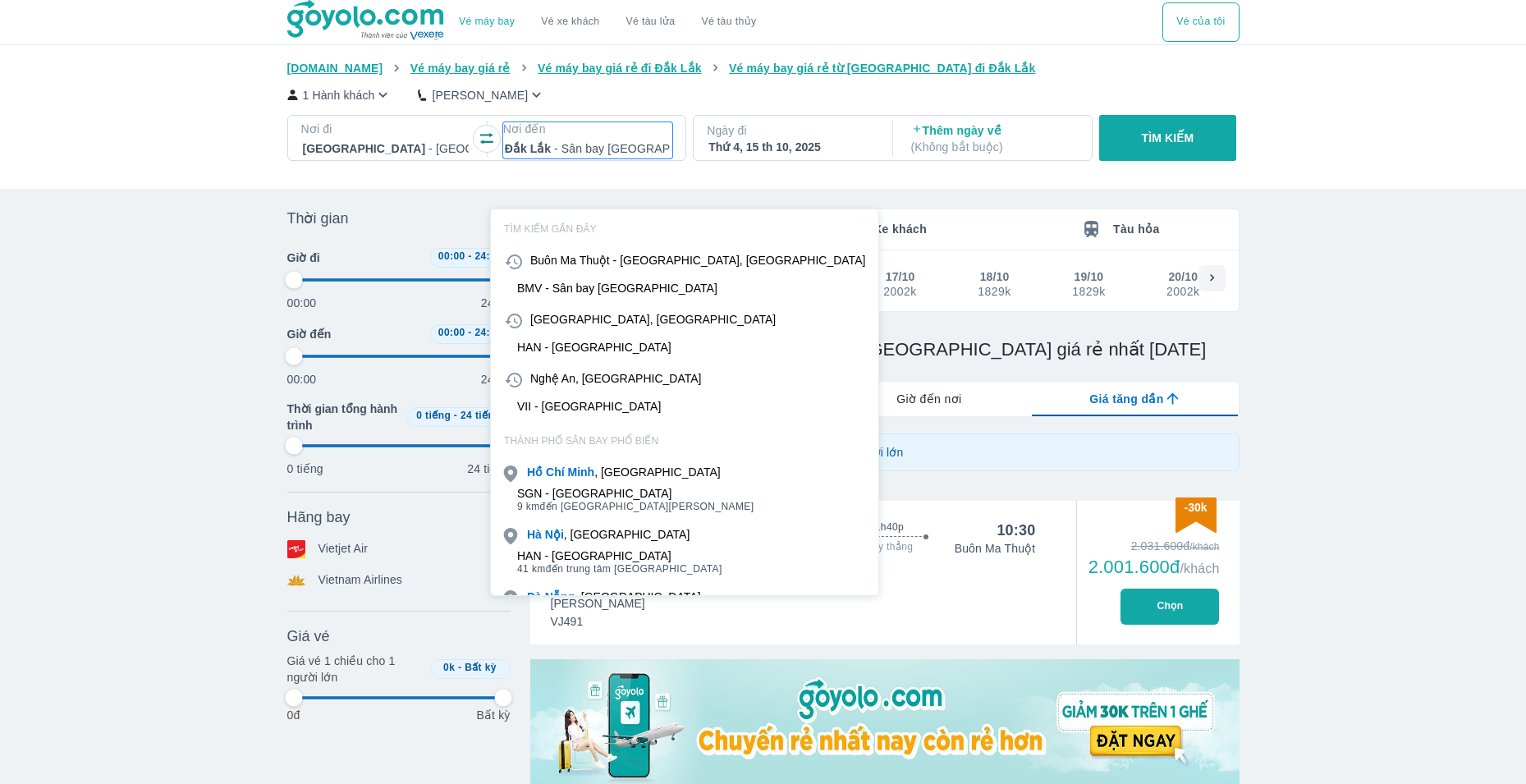
scroll to position [95, 0]
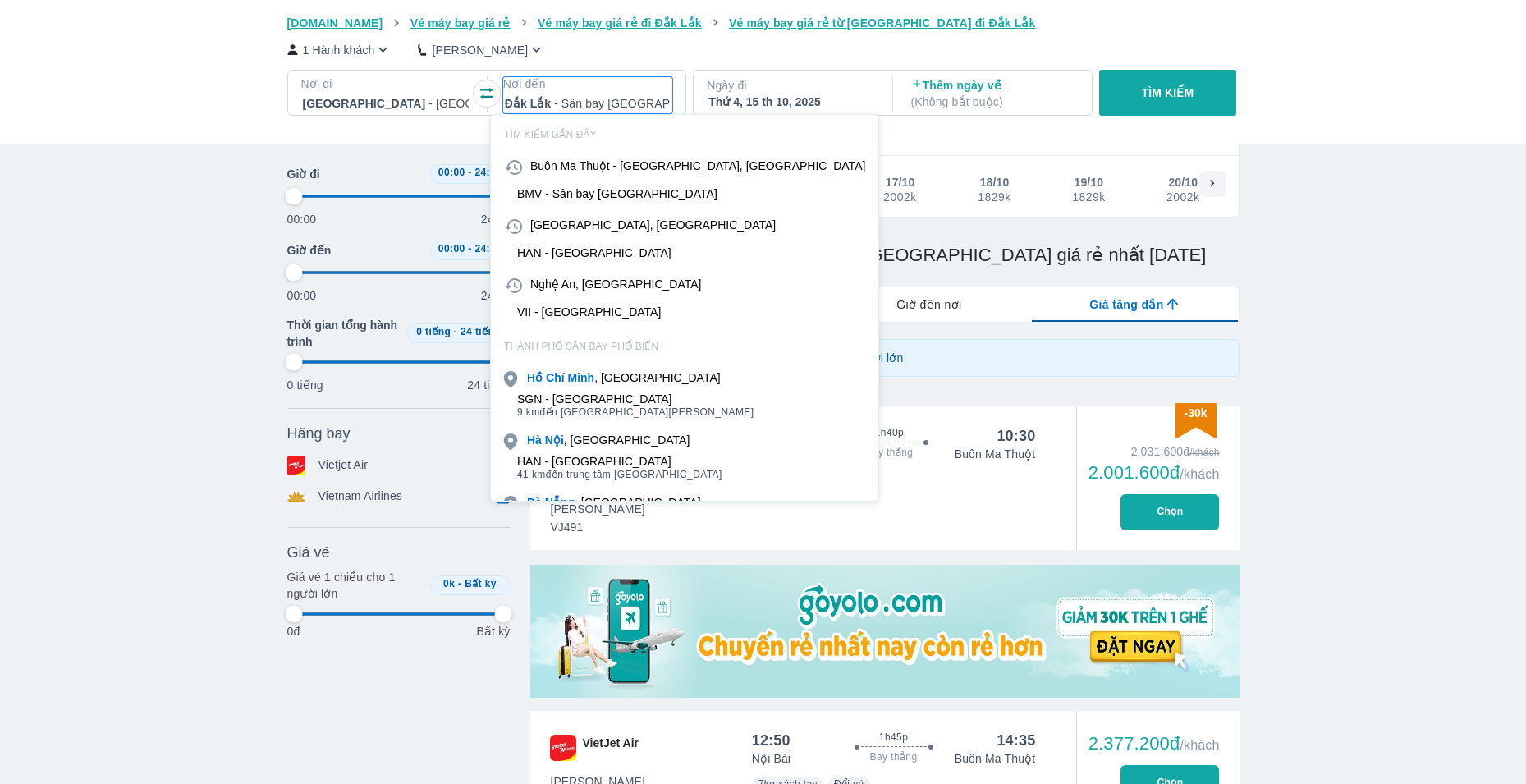
type input "k"
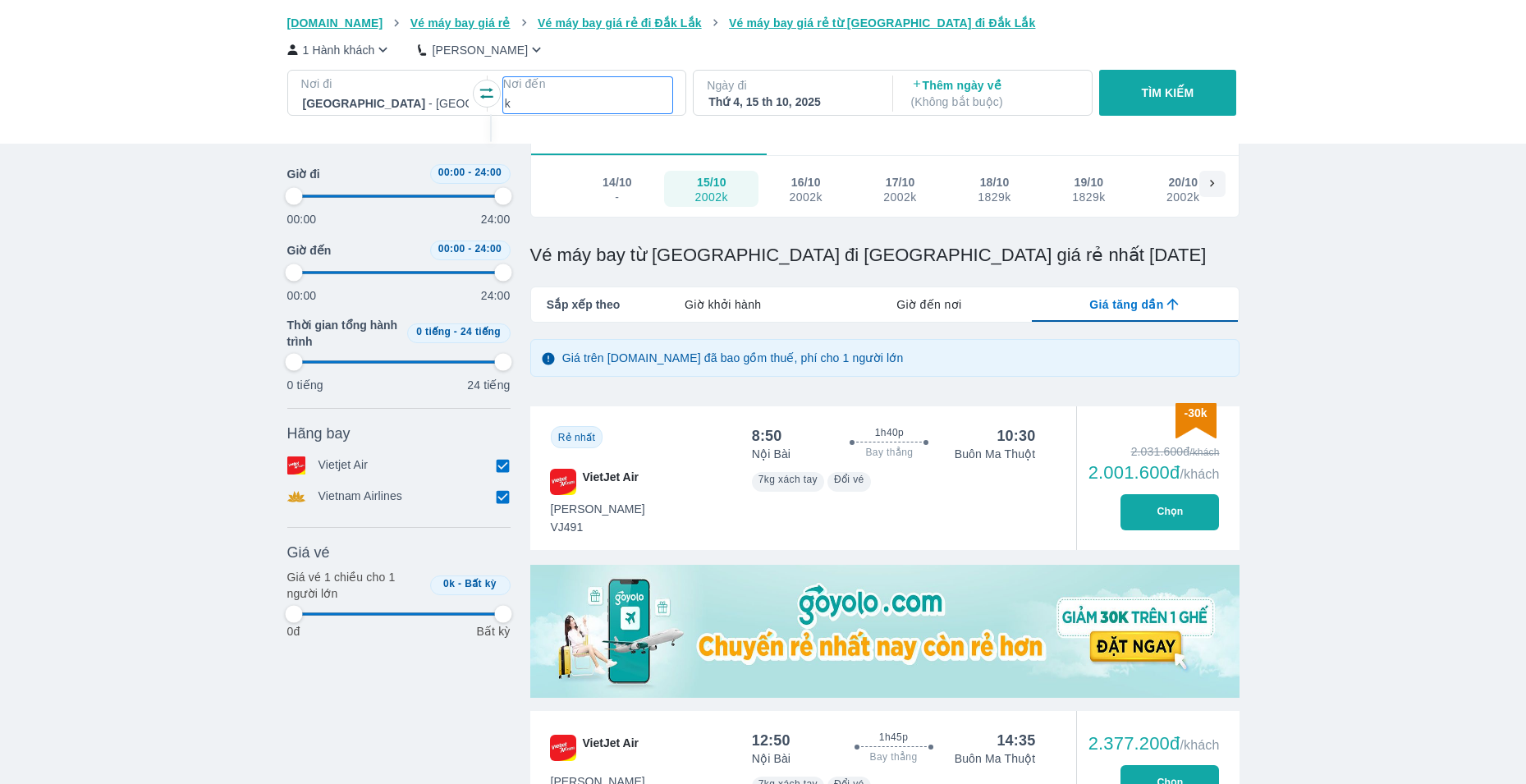
type input "97.9166666666667"
type input "ku"
type input "97.9166666666667"
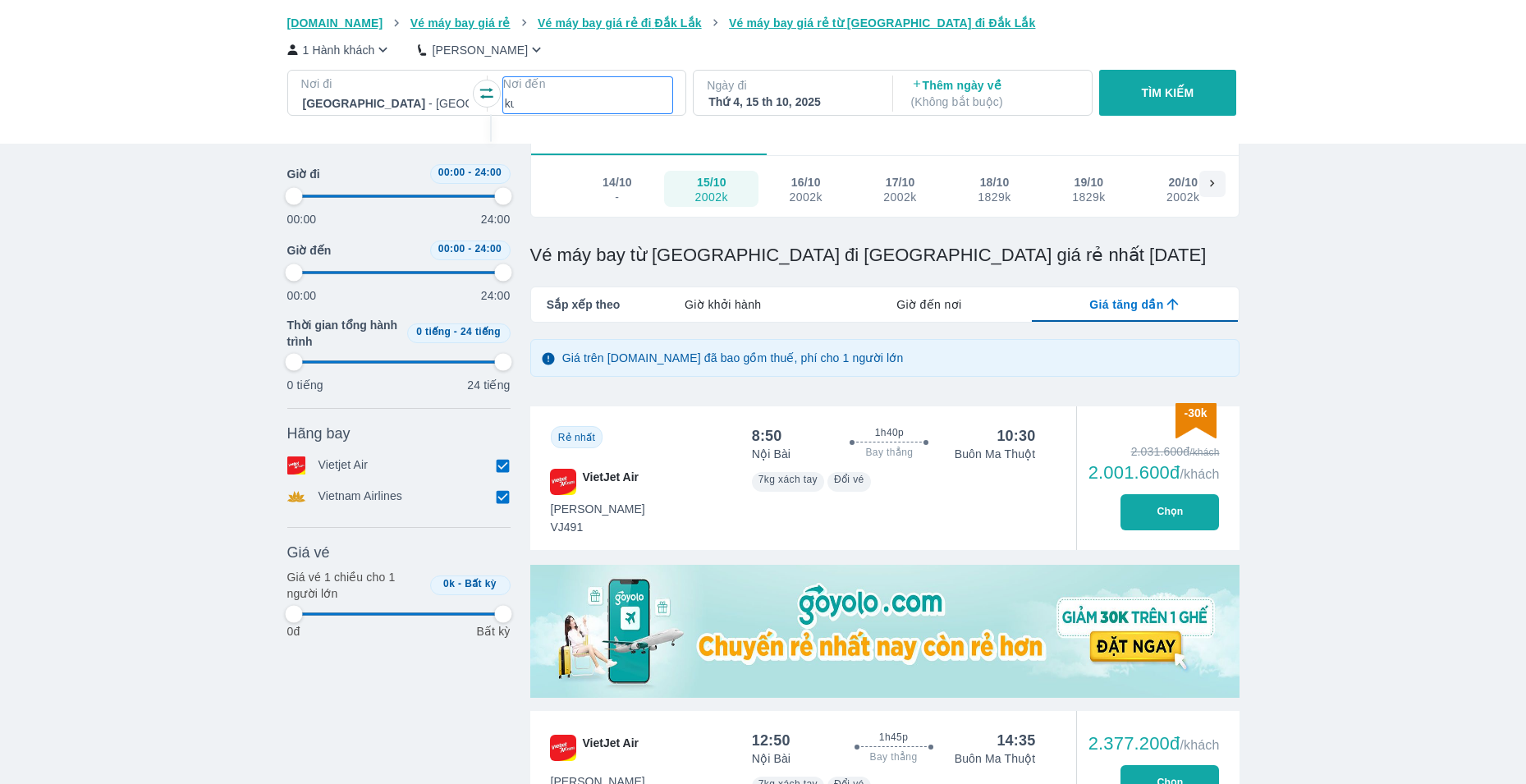
type input "97.9166666666667"
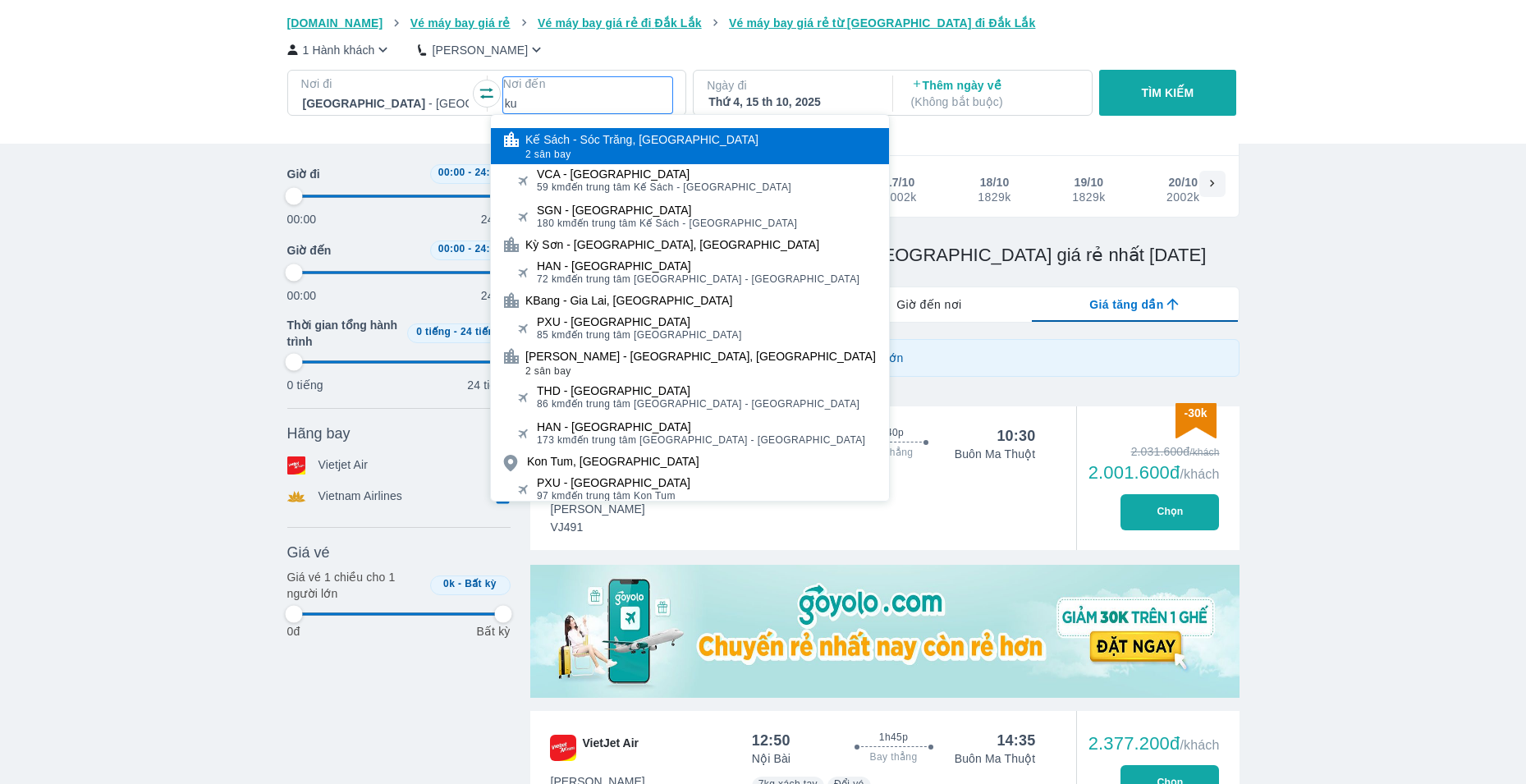
type input "97.9166666666667"
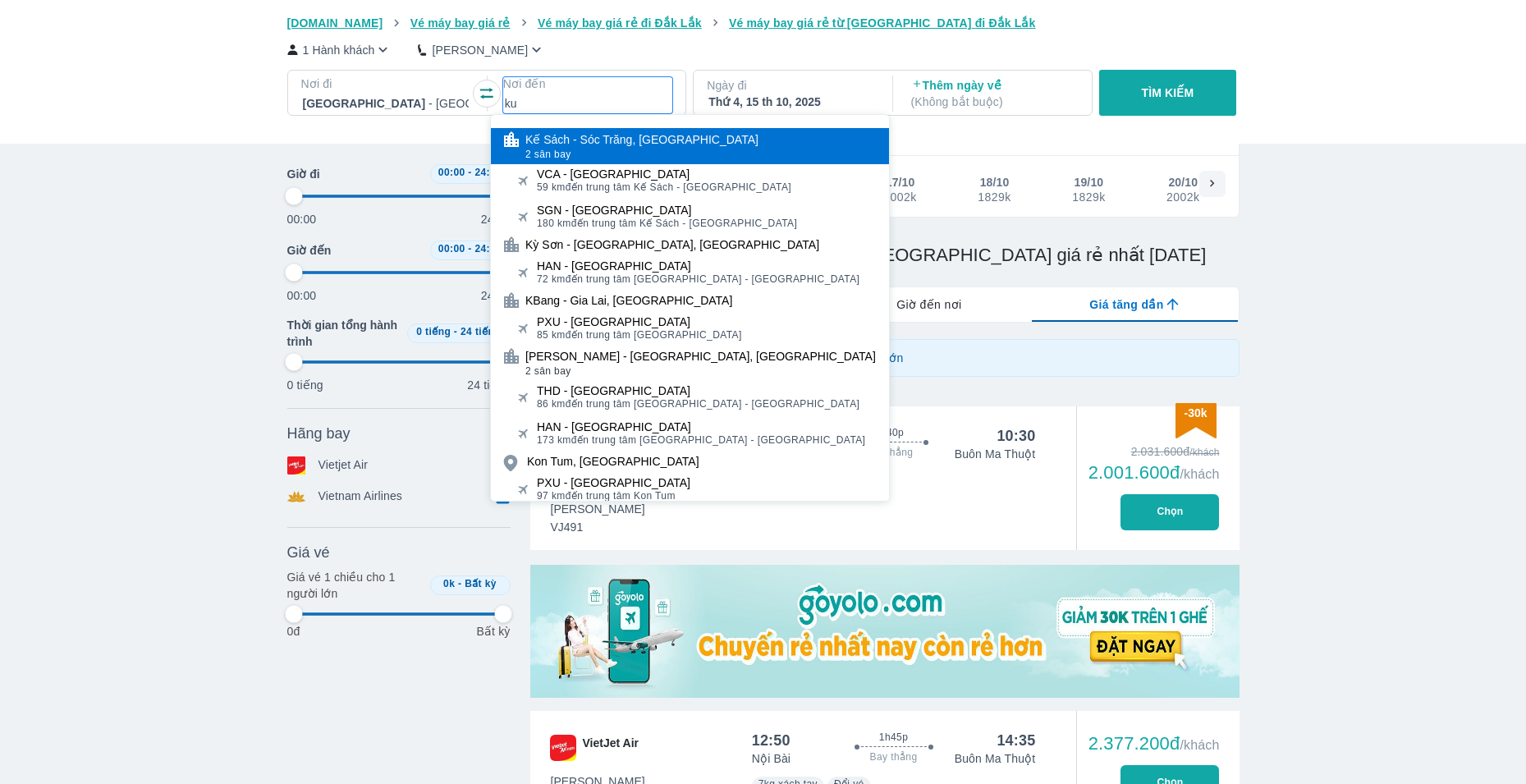
type input "97.9166666666667"
type input "ku;"
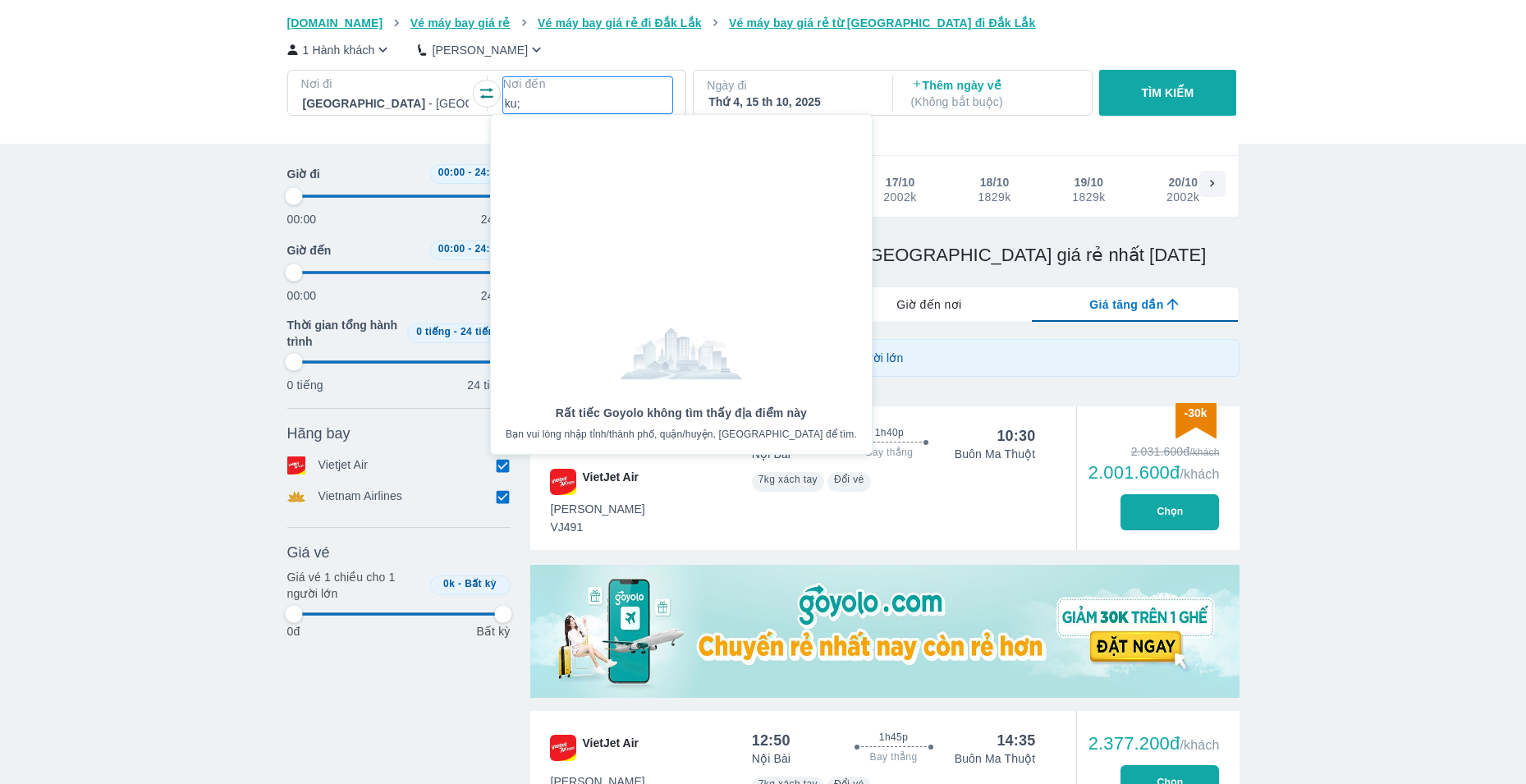
type input "97.9166666666667"
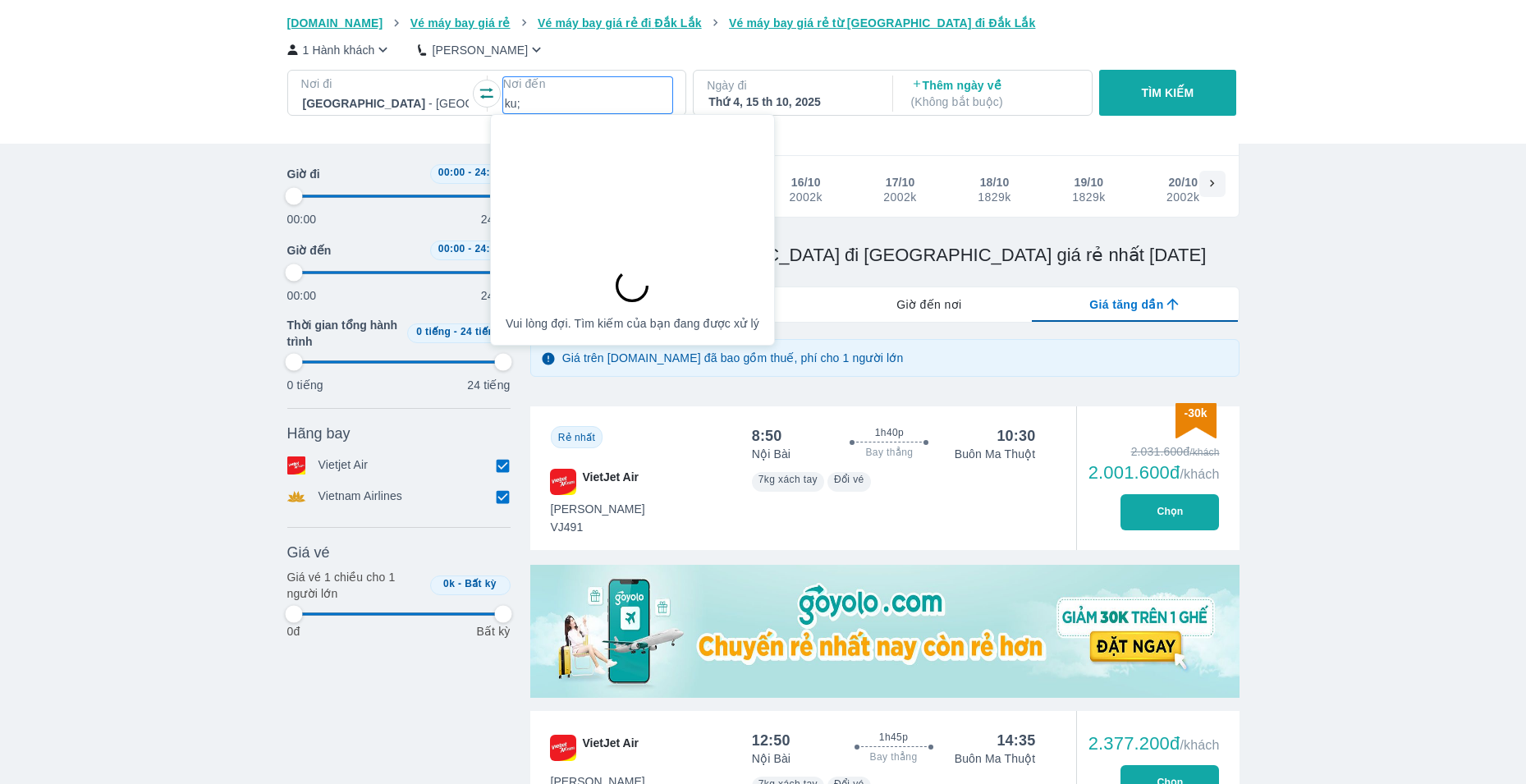
type input "ku"
type input "97.9166666666667"
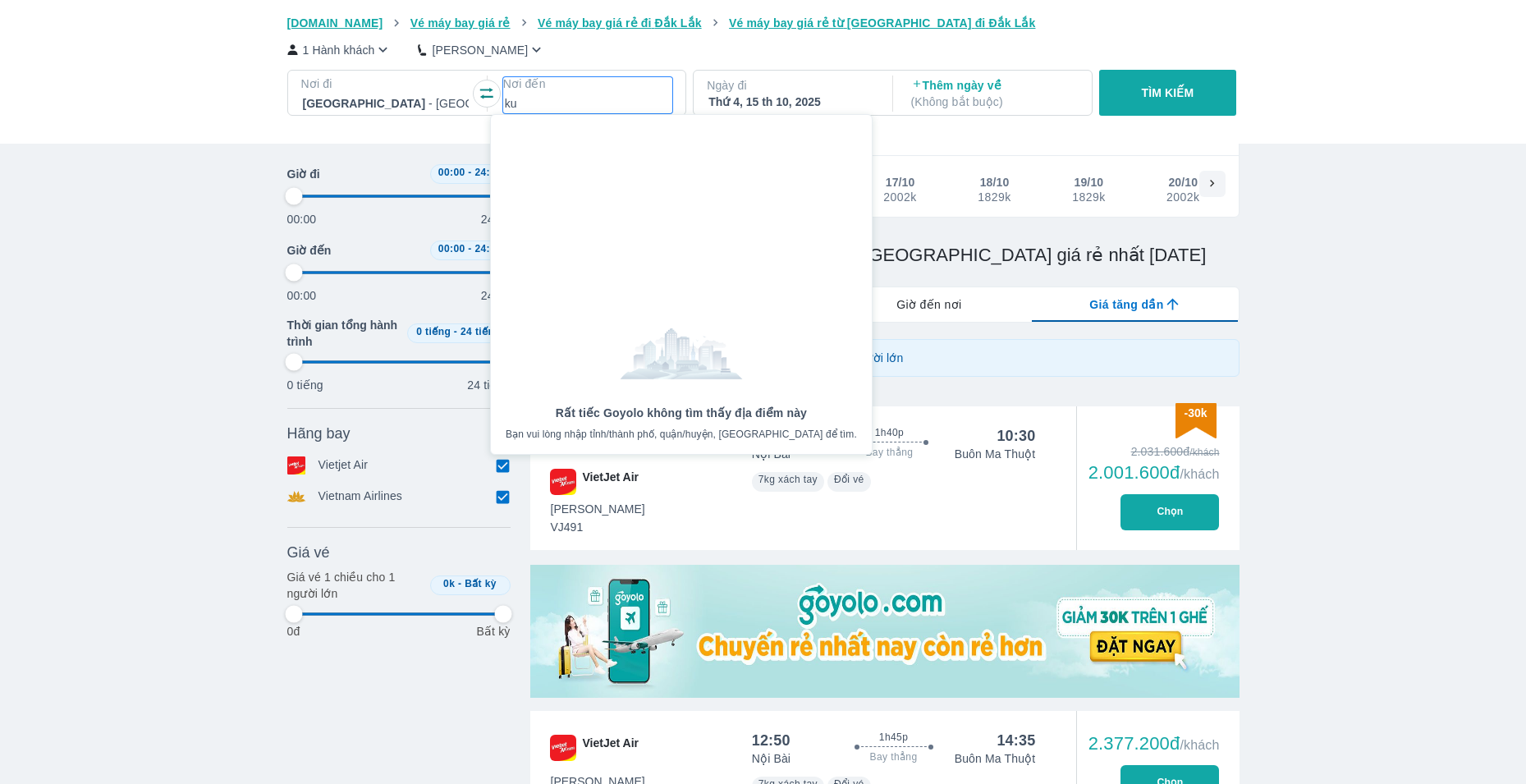
type input "97.9166666666667"
type input "kul"
type input "97.9166666666667"
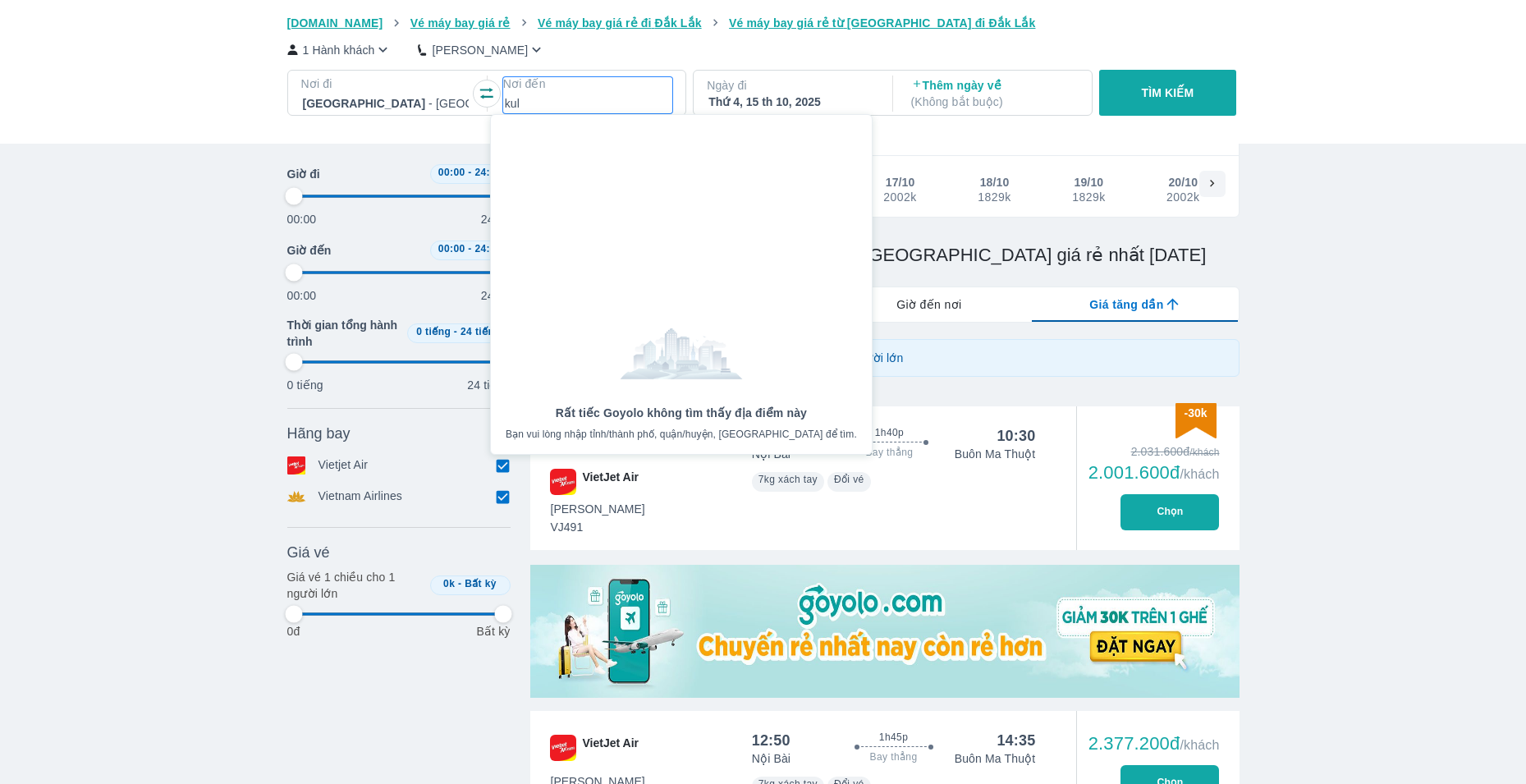
type input "97.9166666666667"
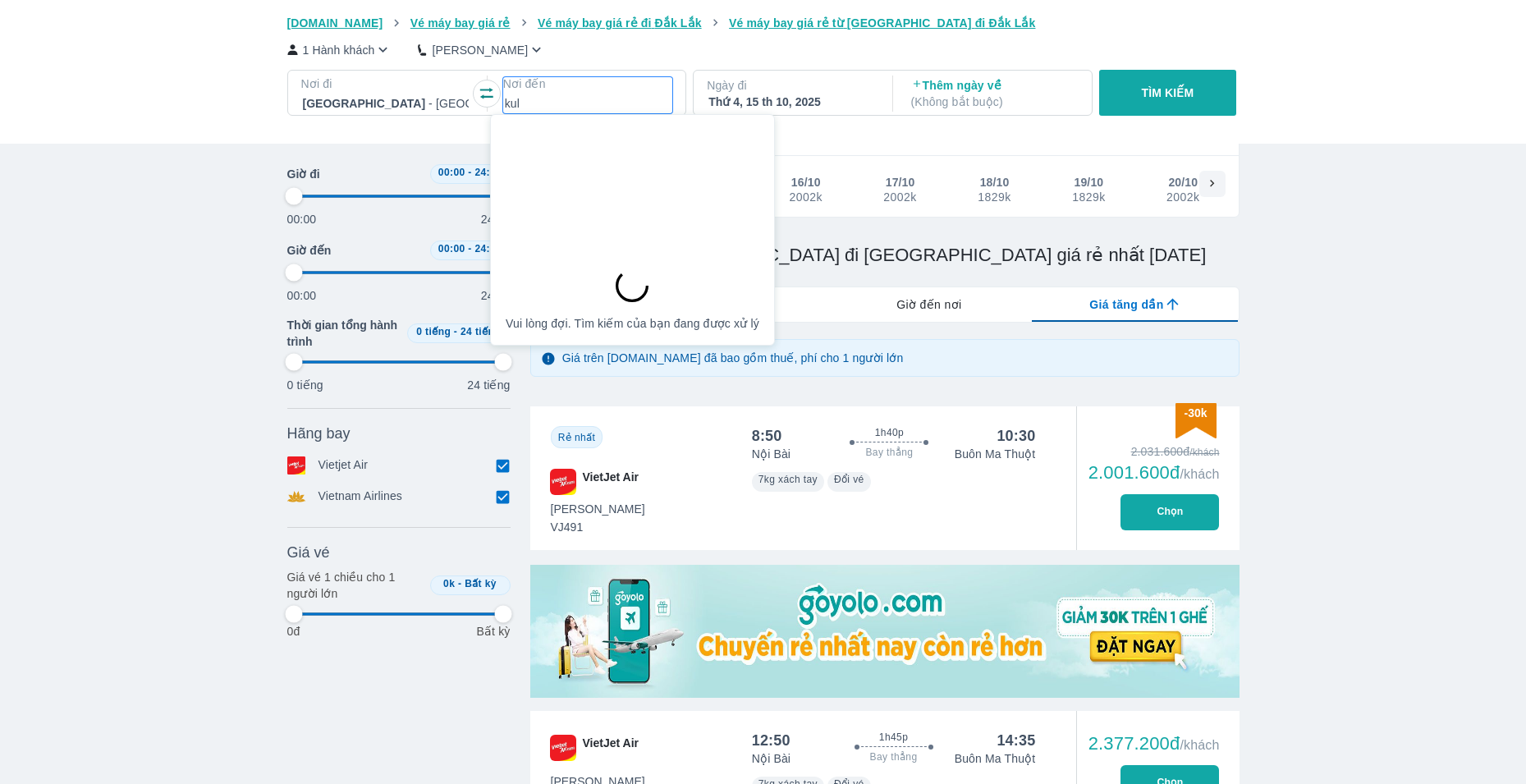
type input "97.9166666666667"
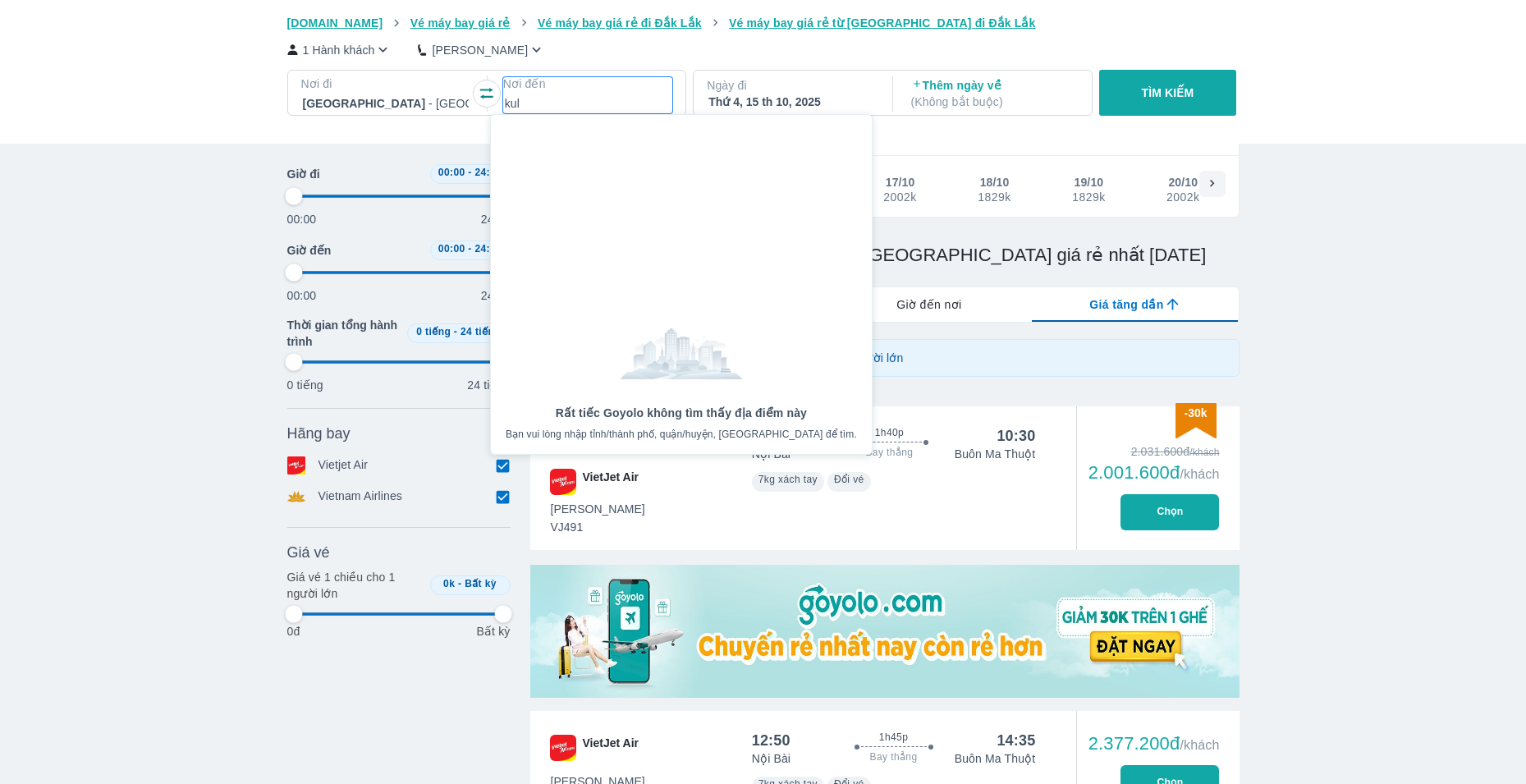
type input "kul"
type input "97.9166666666667"
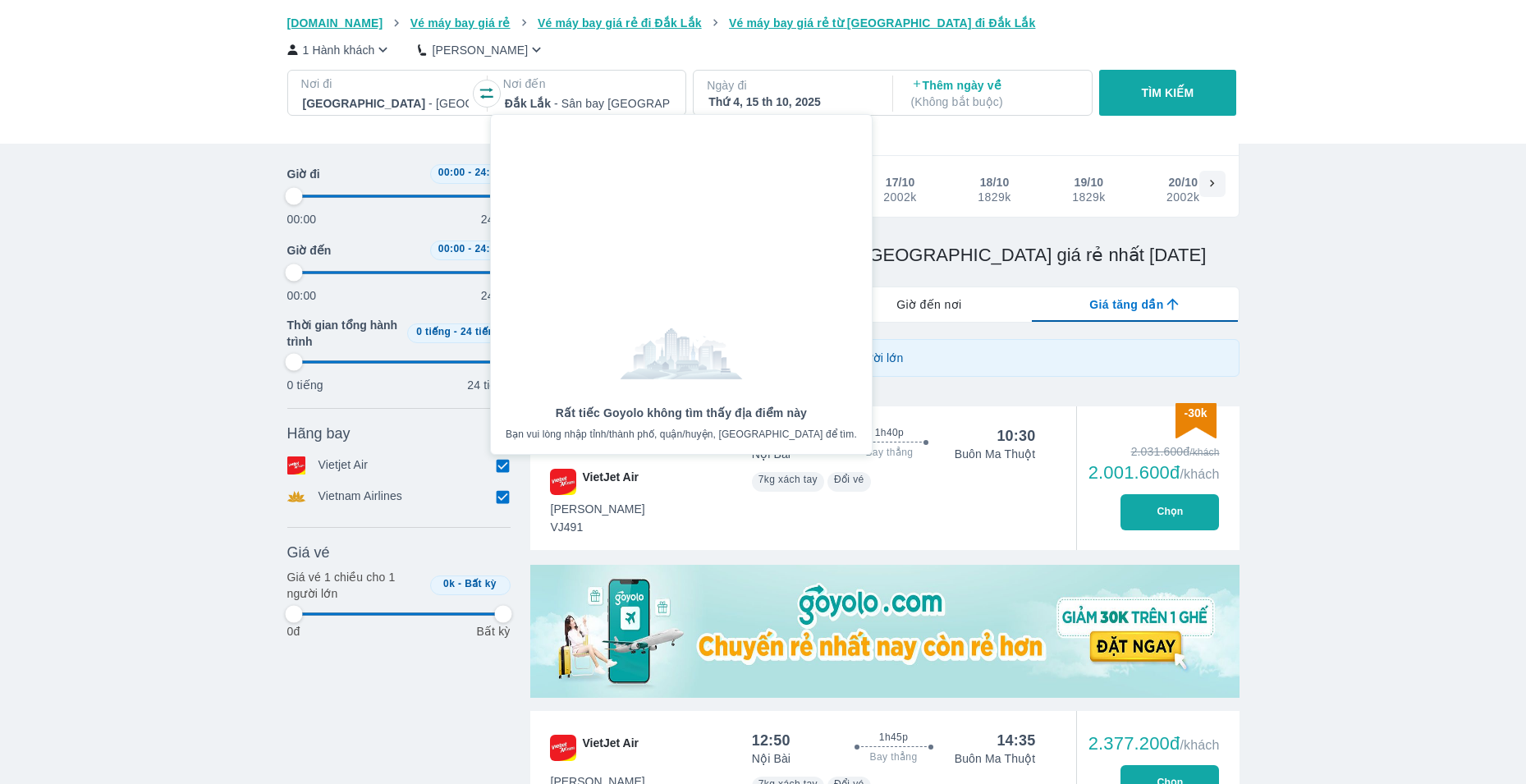
type input "97.9166666666667"
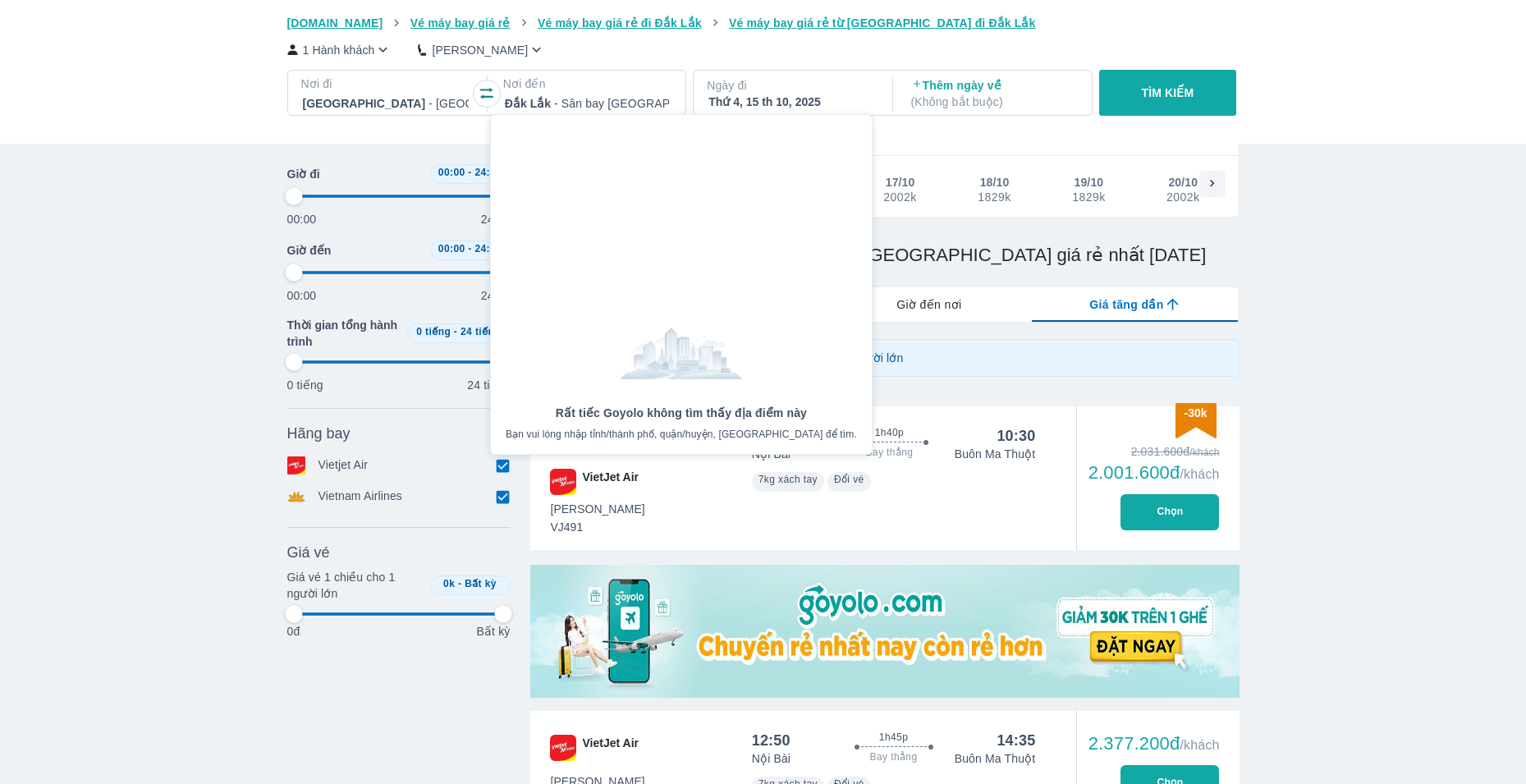
type input "97.9166666666667"
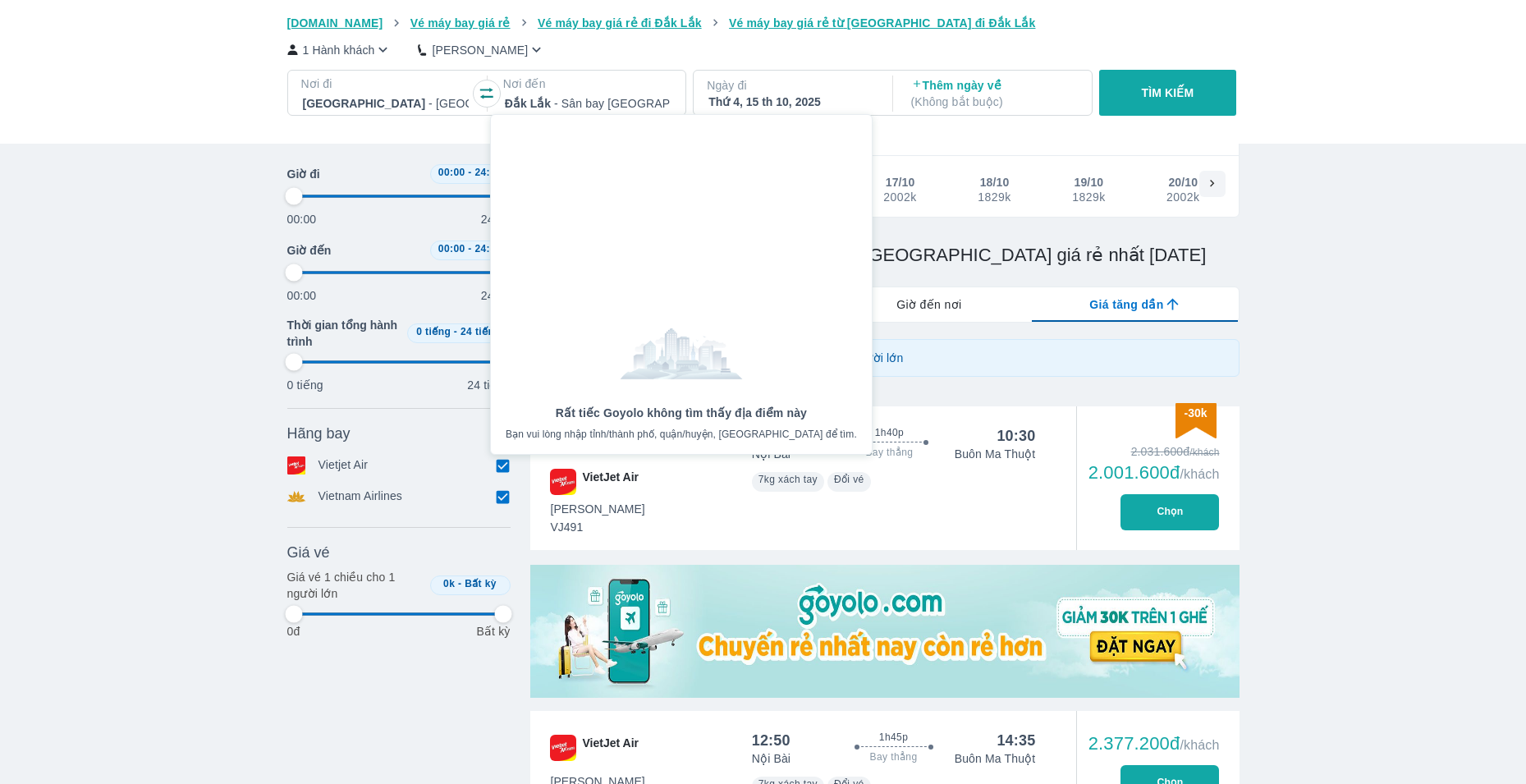
type input "97.9166666666667"
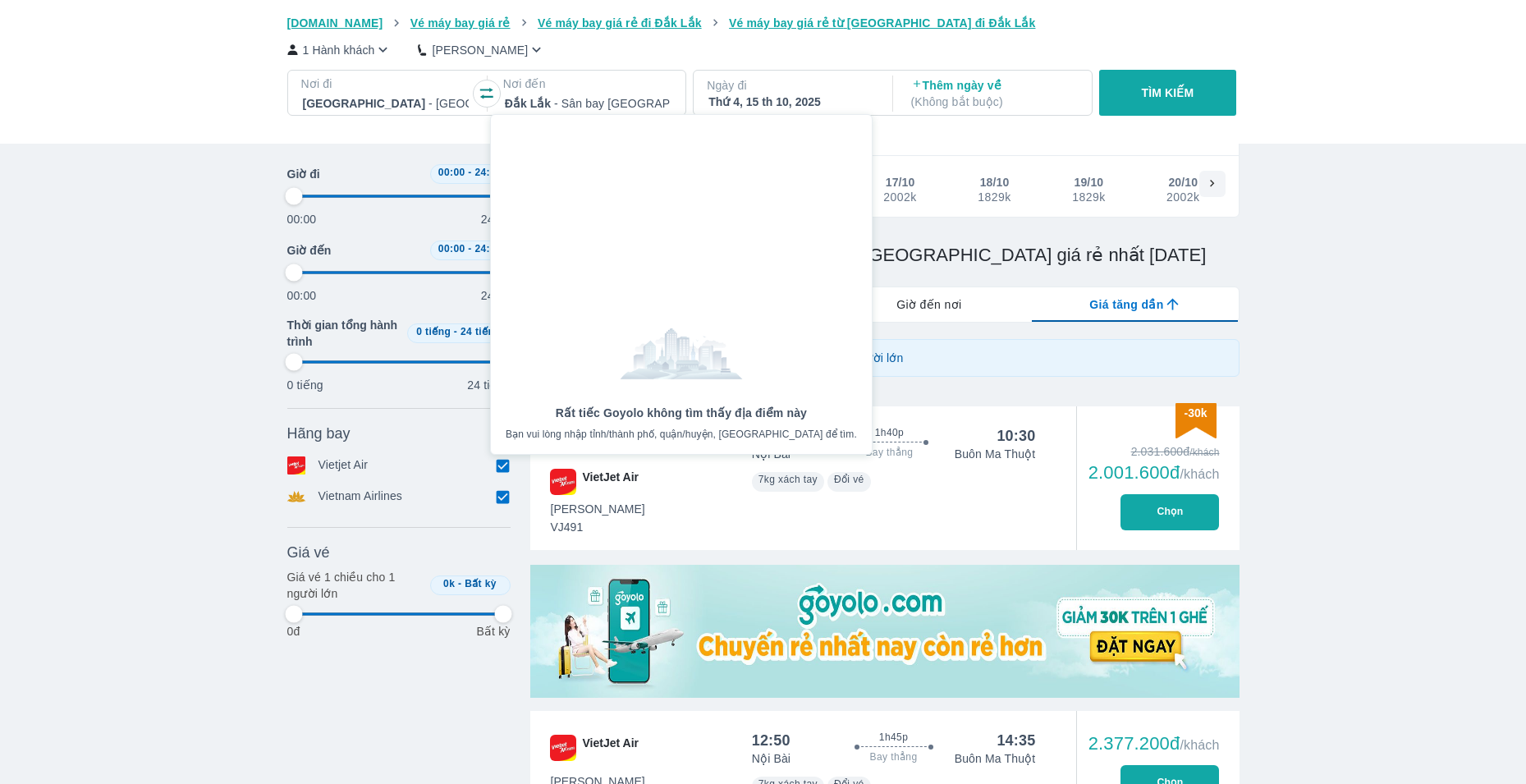
type input "97.9166666666667"
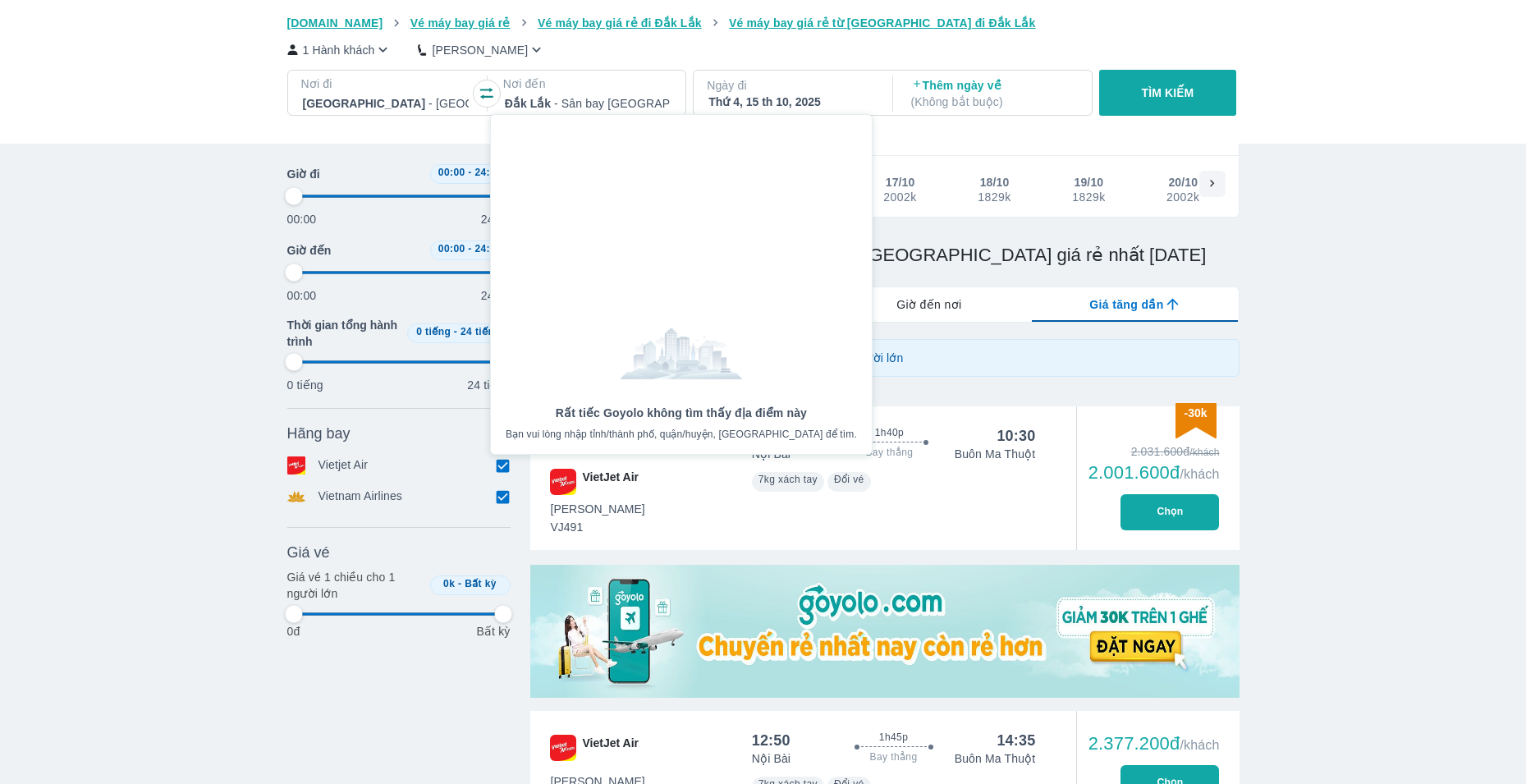
type input "97.9166666666667"
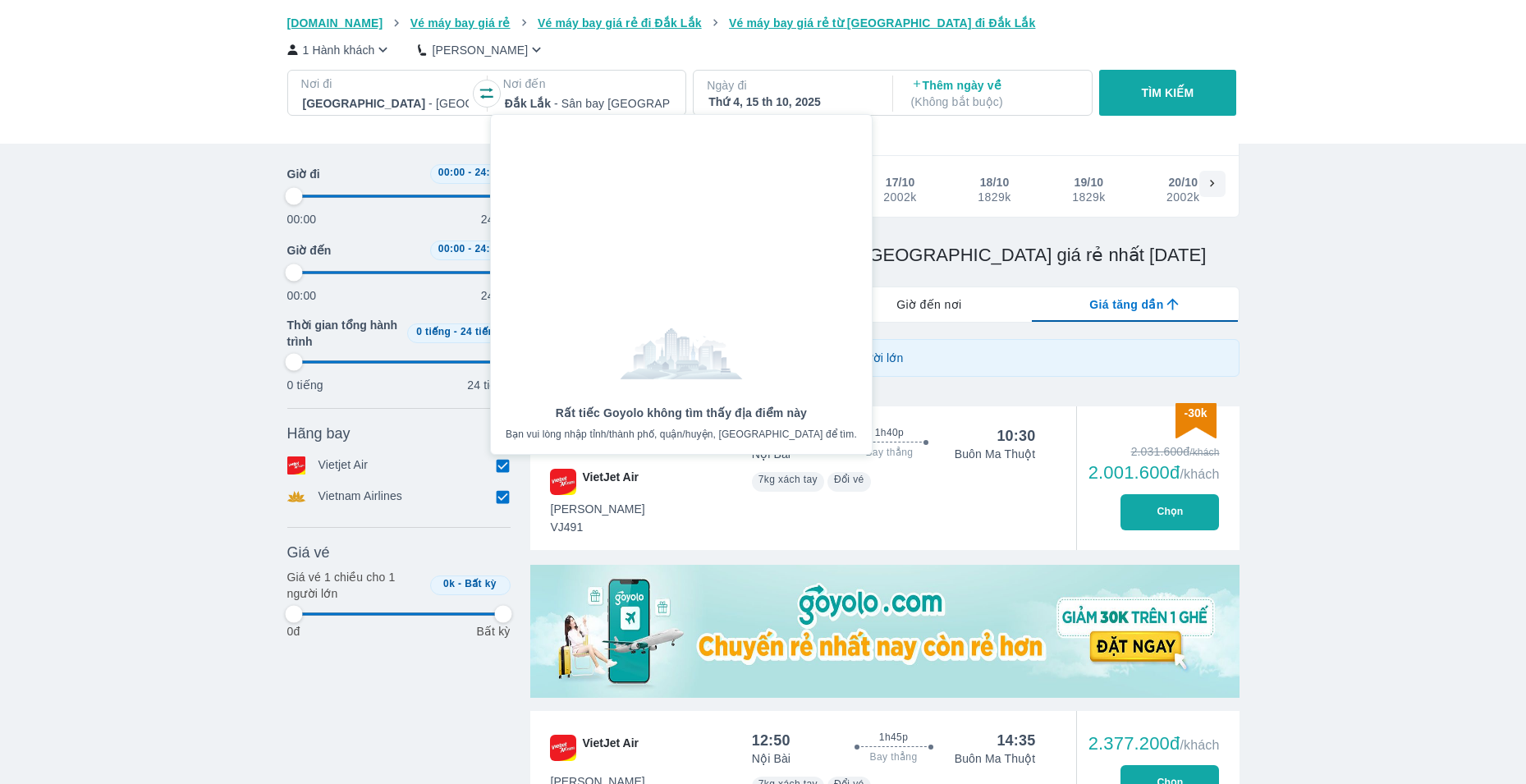
type input "97.9166666666667"
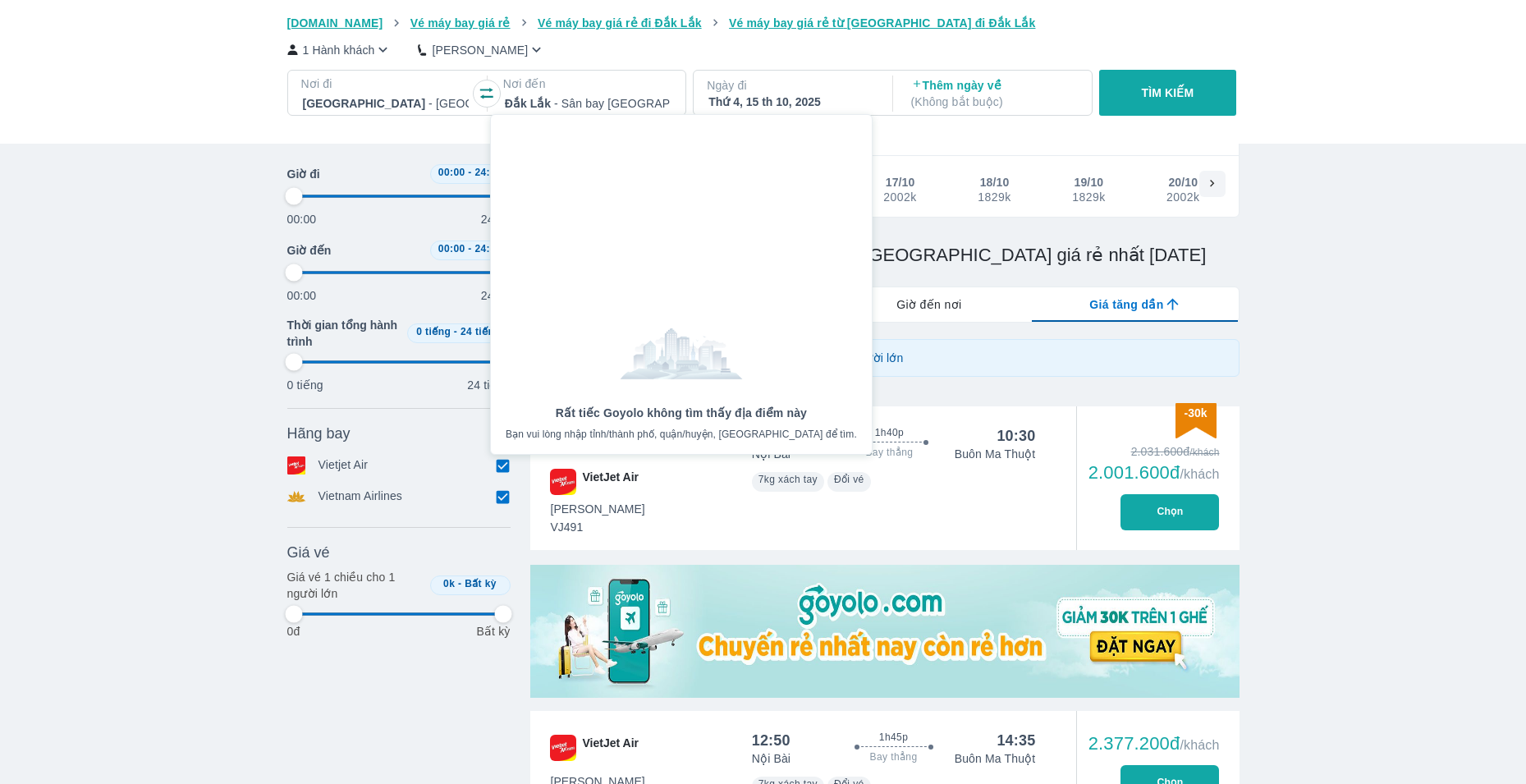
type input "97.9166666666667"
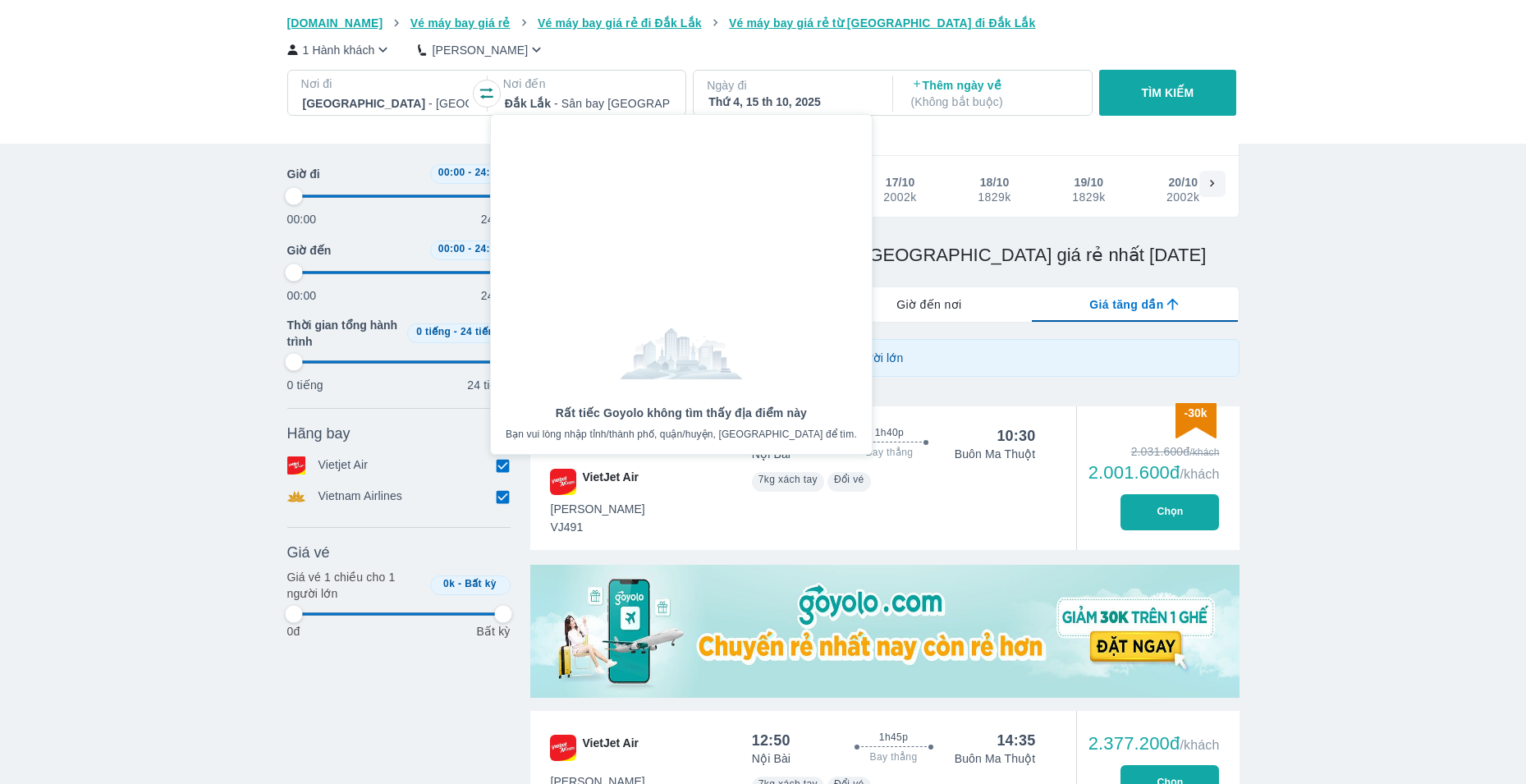
type input "97.9166666666667"
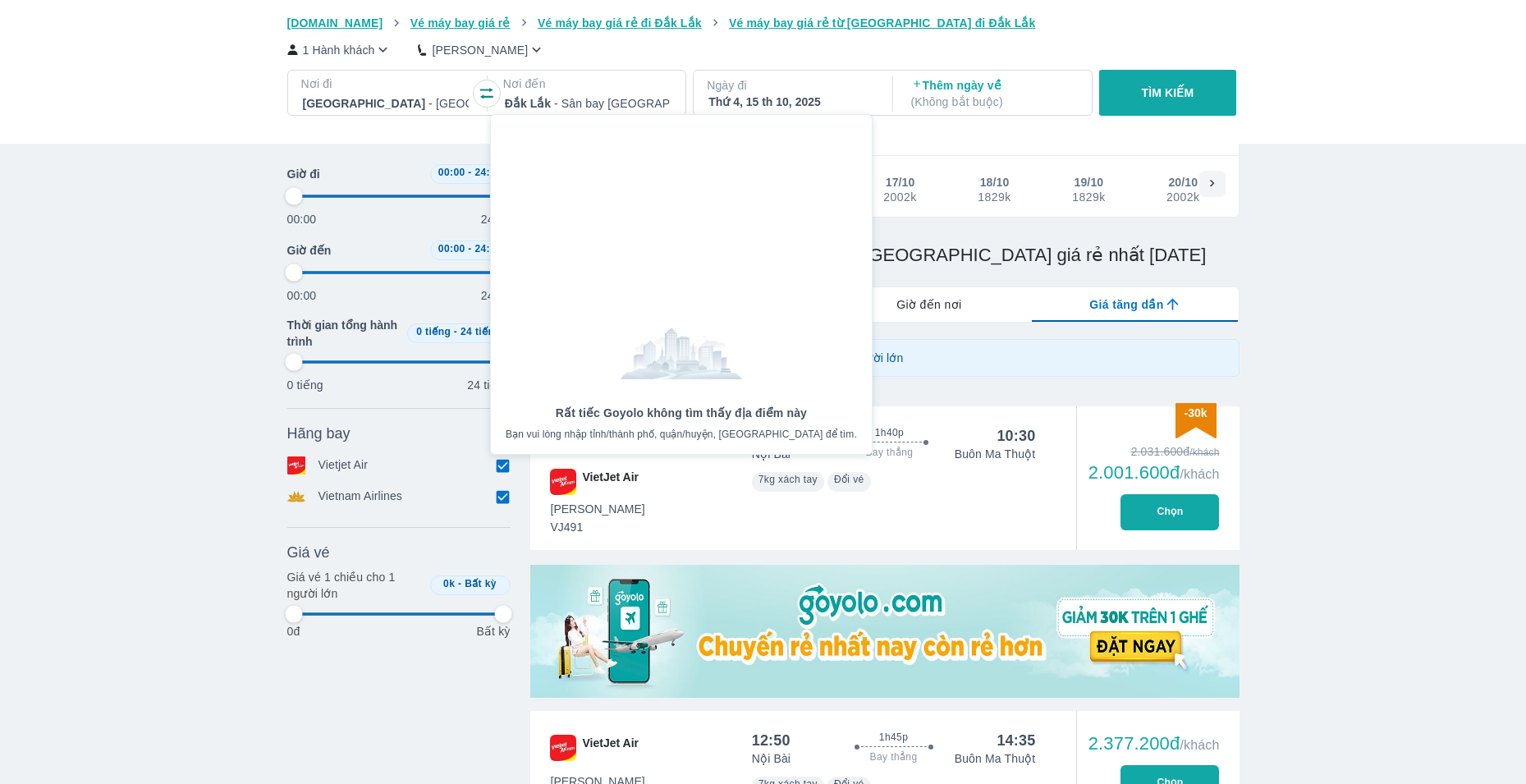
type input "97.9166666666667"
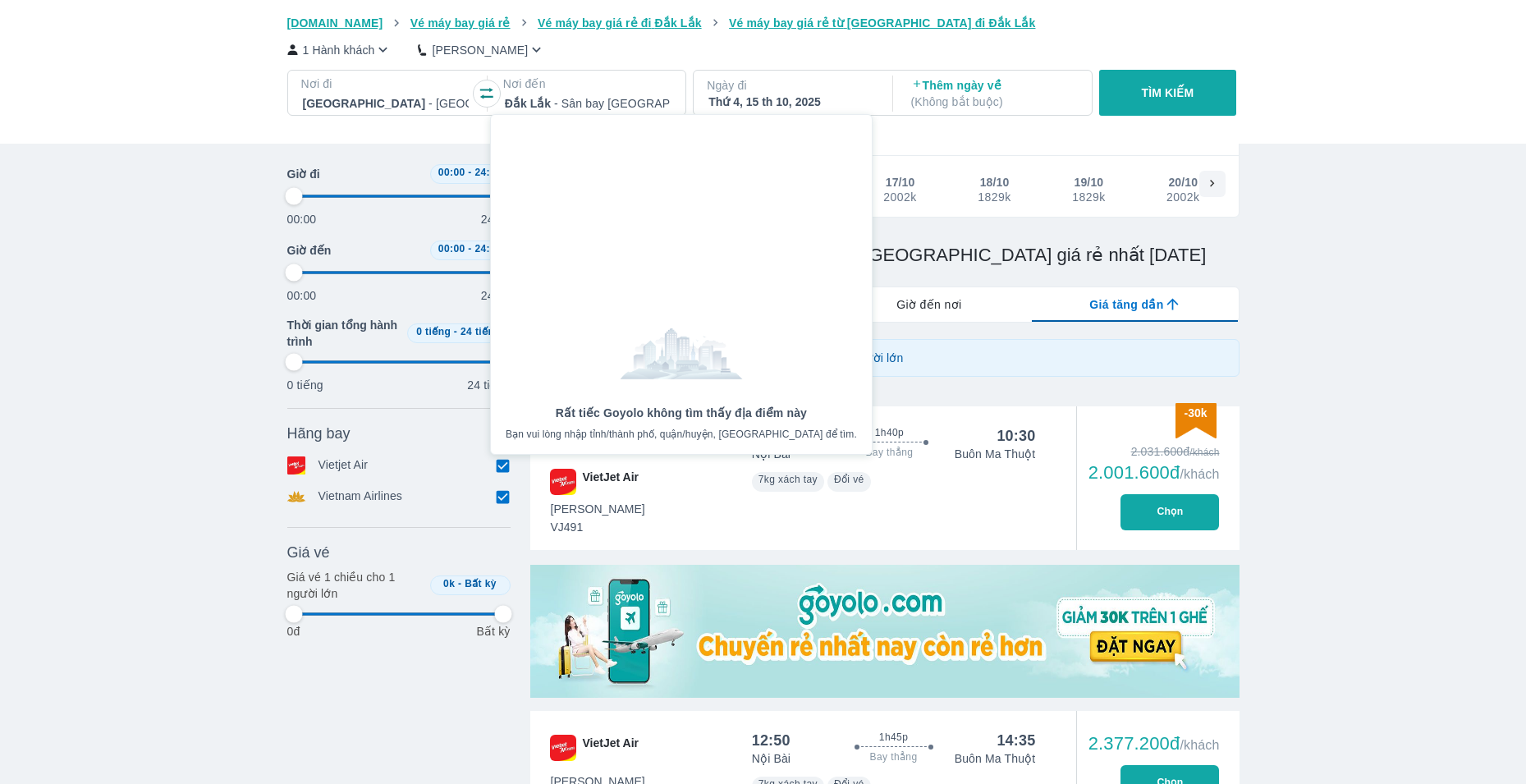
type input "97.9166666666667"
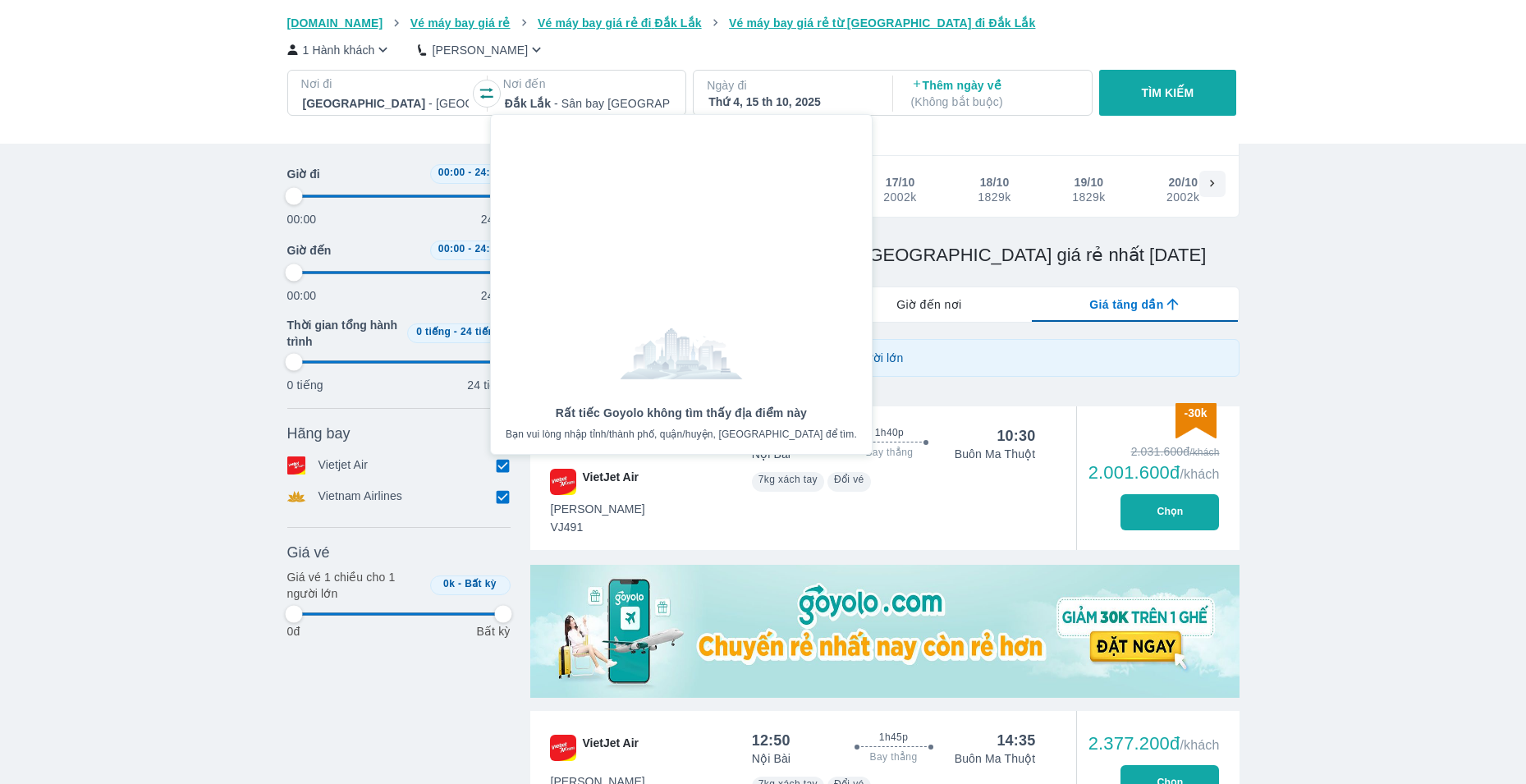
type input "97.9166666666667"
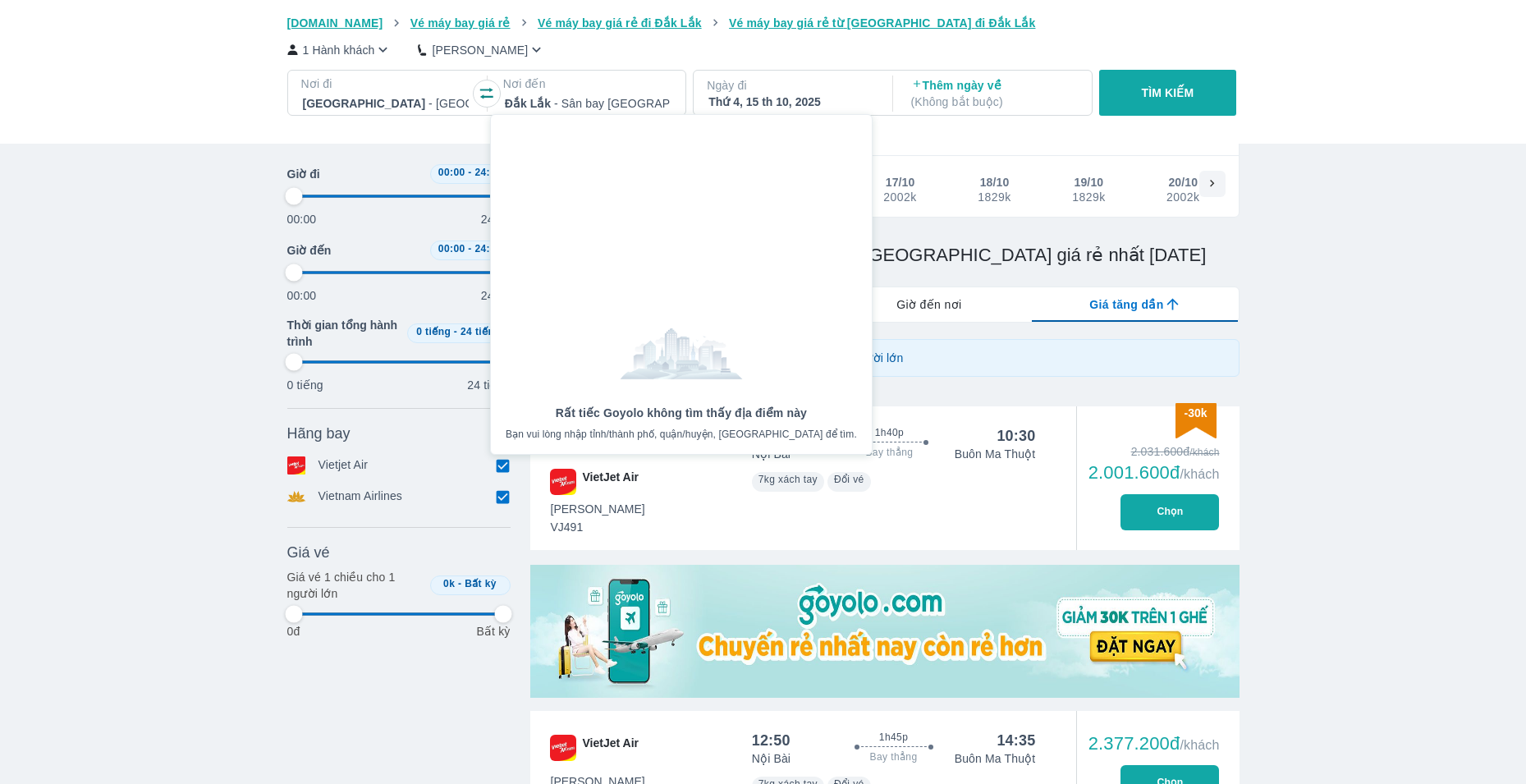
type input "97.9166666666667"
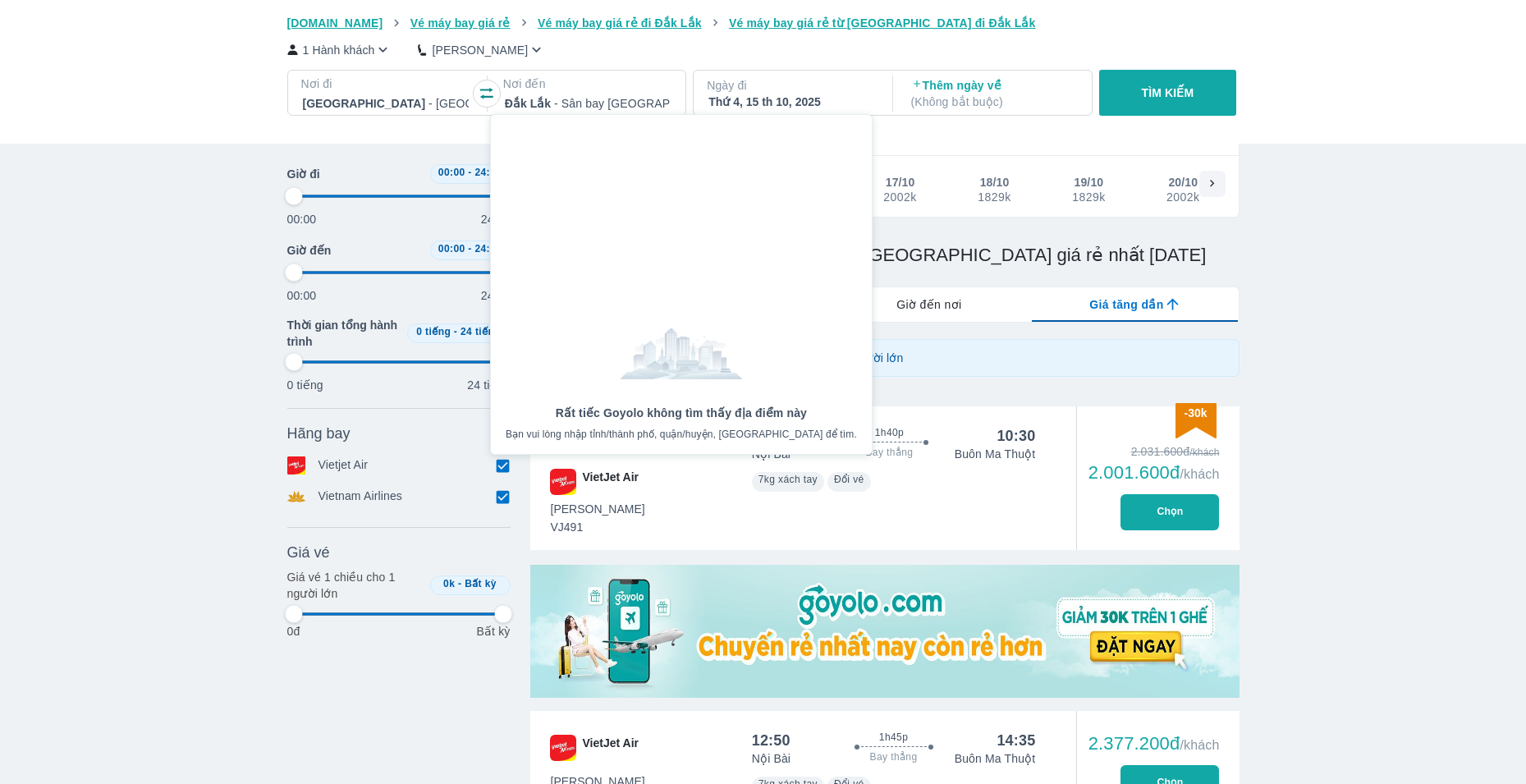
type input "97.9166666666667"
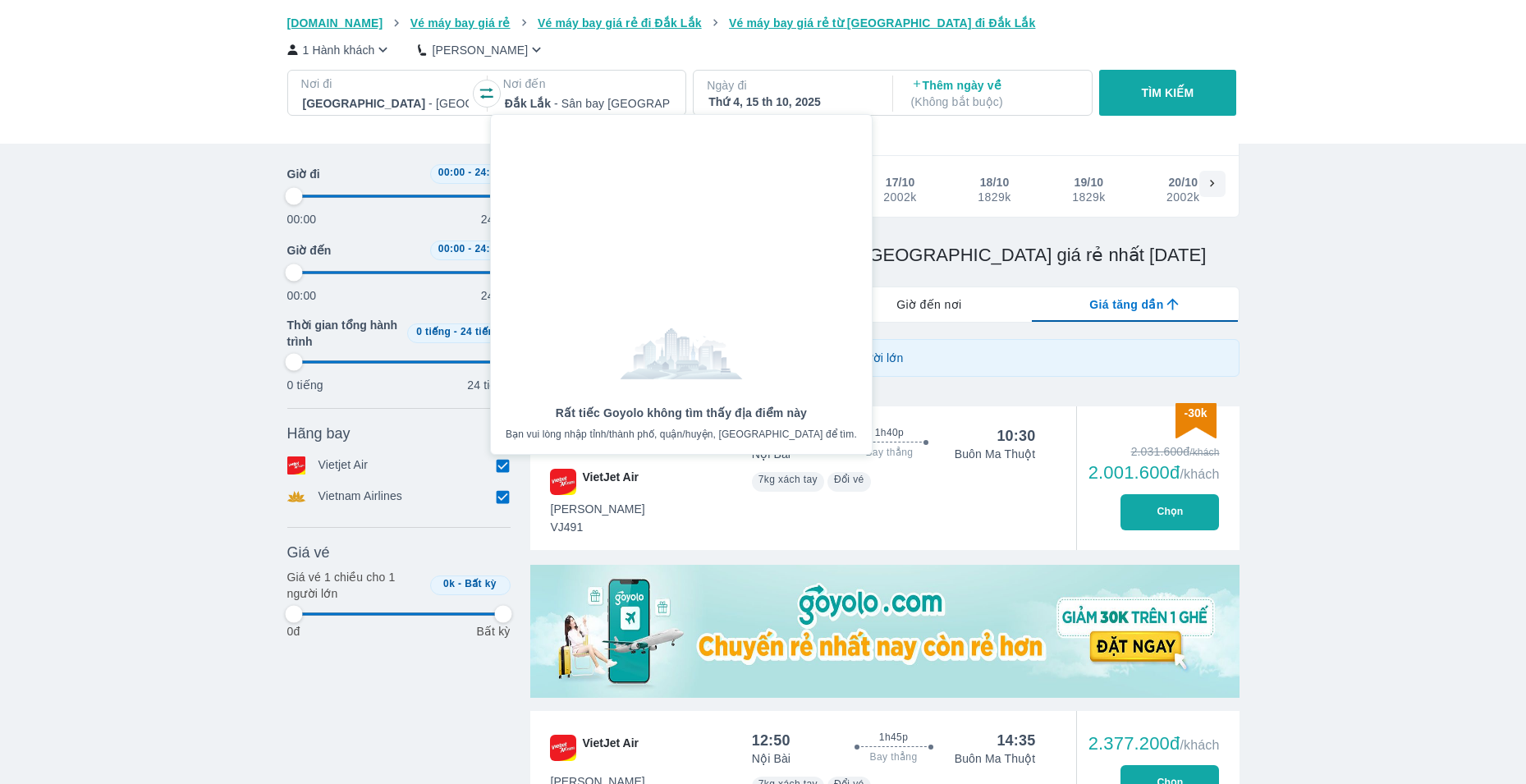
type input "97.9166666666667"
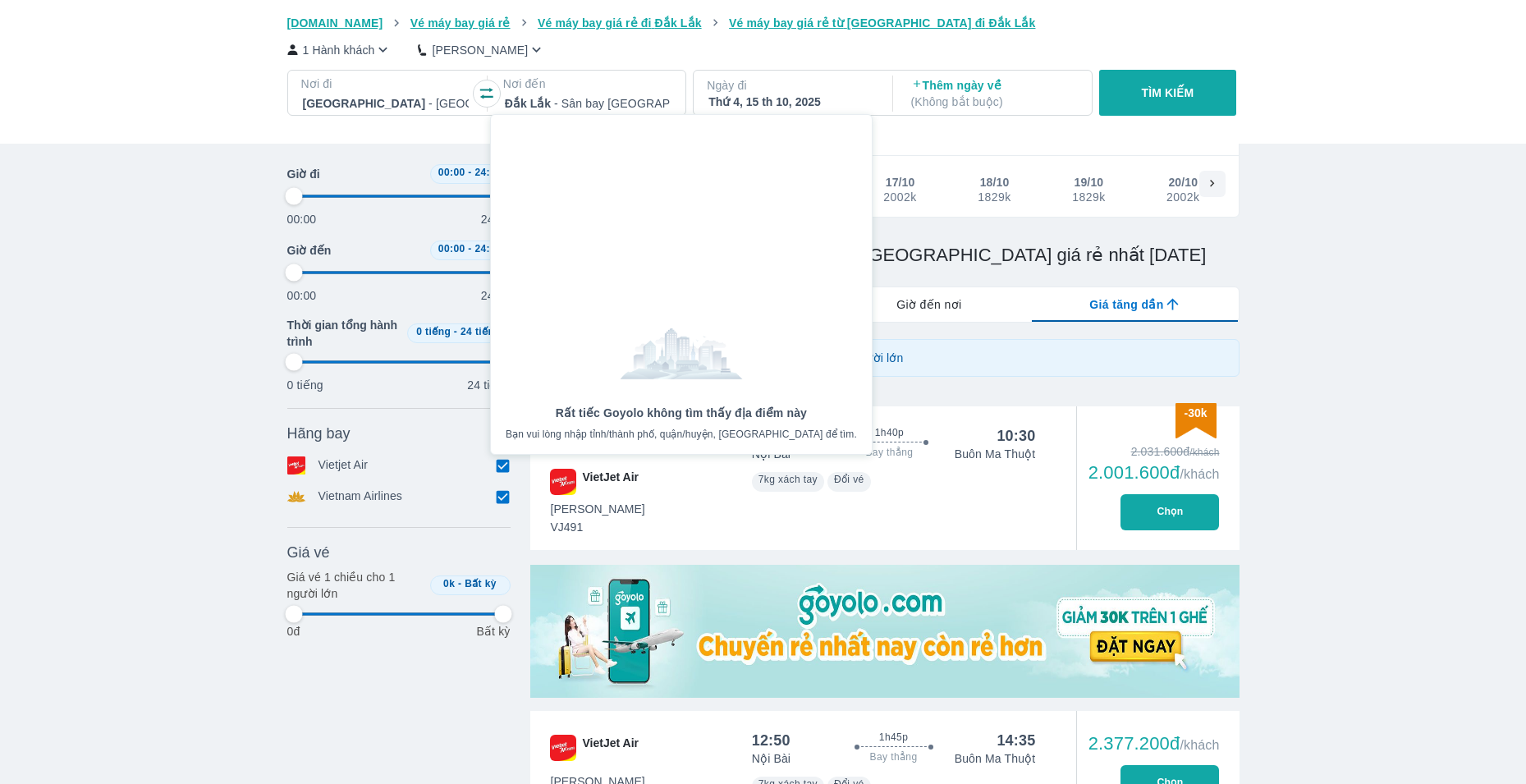
type input "97.9166666666667"
